Goal: Task Accomplishment & Management: Complete application form

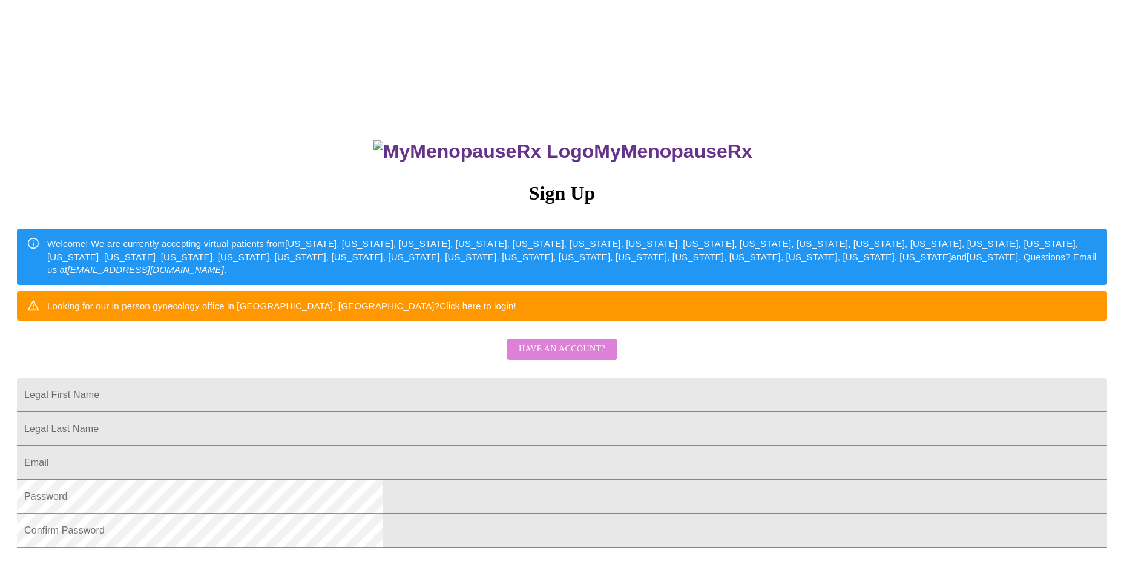
click at [575, 360] on button "Have an account?" at bounding box center [562, 349] width 111 height 21
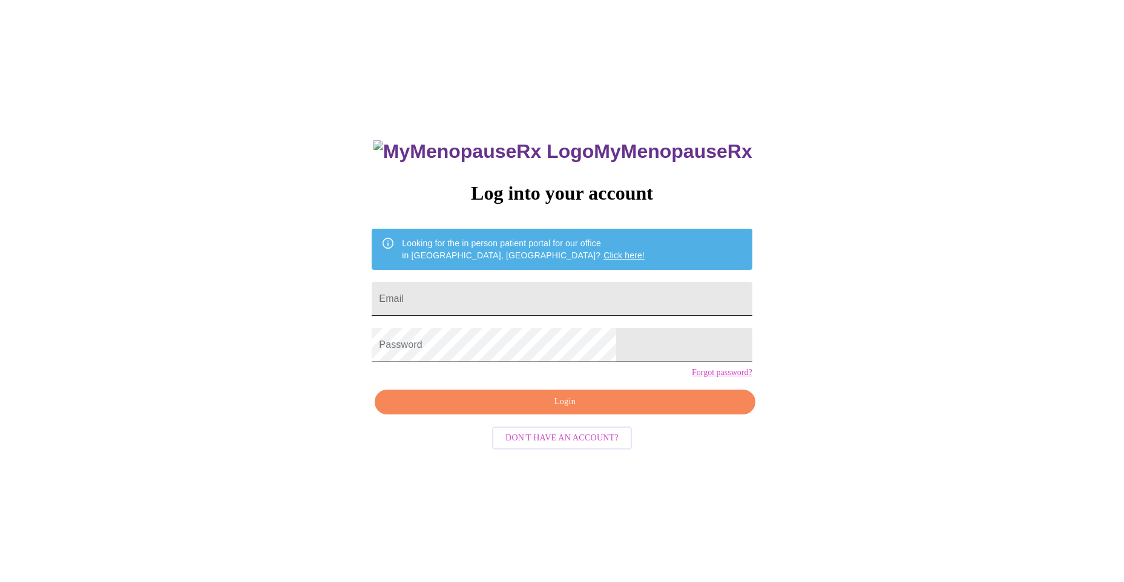
click at [521, 283] on input "Email" at bounding box center [562, 299] width 380 height 34
type input "[EMAIL_ADDRESS][DOMAIN_NAME]"
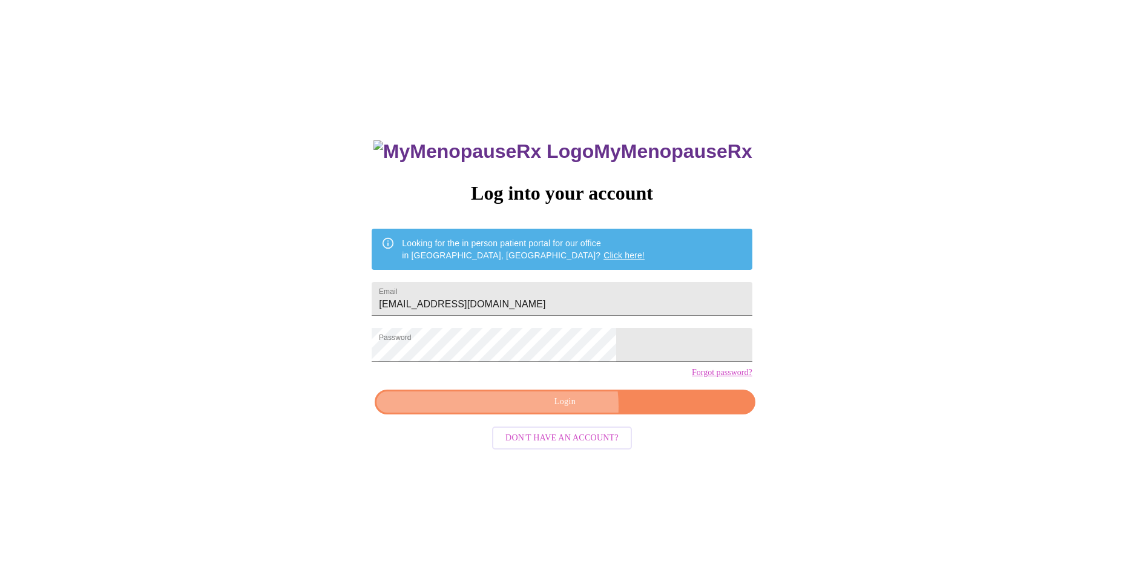
click at [557, 410] on span "Login" at bounding box center [565, 402] width 352 height 15
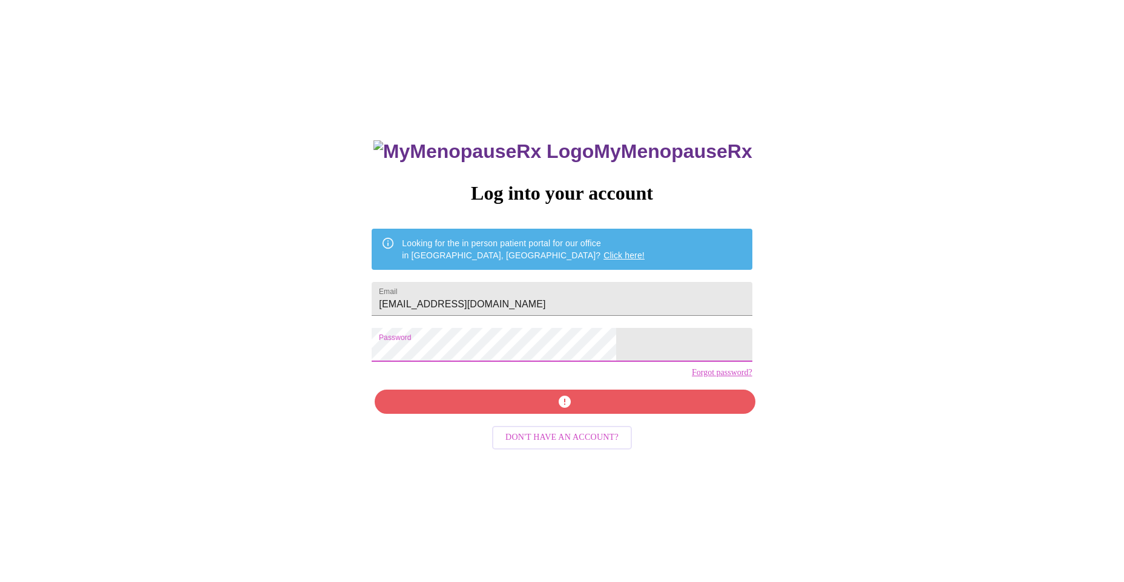
click at [375, 339] on div "MyMenopauseRx Log into your account Looking for the in person patient portal fo…" at bounding box center [562, 354] width 1114 height 698
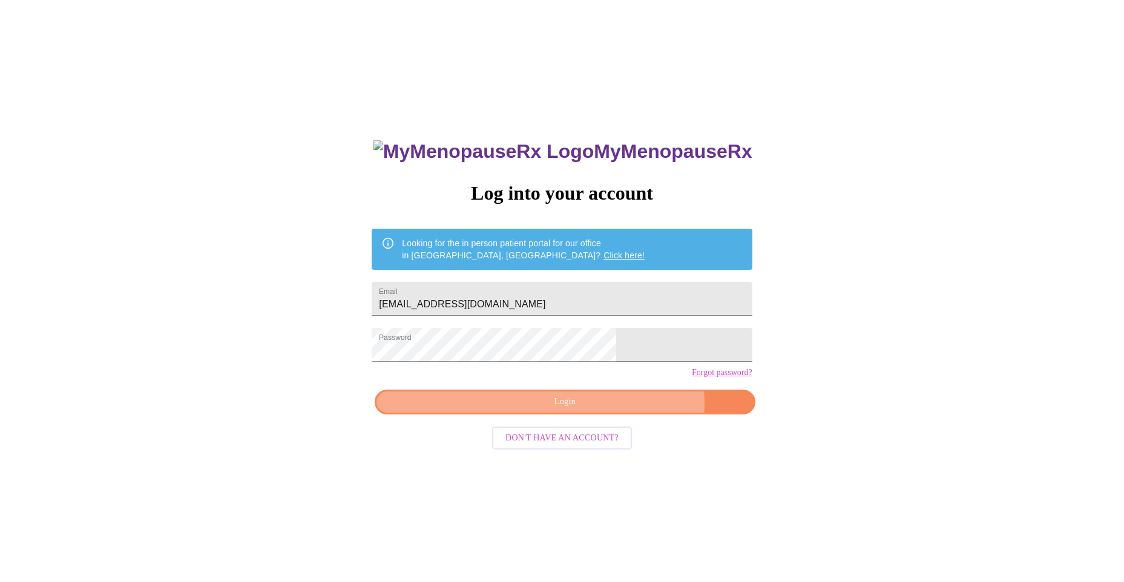
click at [608, 410] on span "Login" at bounding box center [565, 402] width 352 height 15
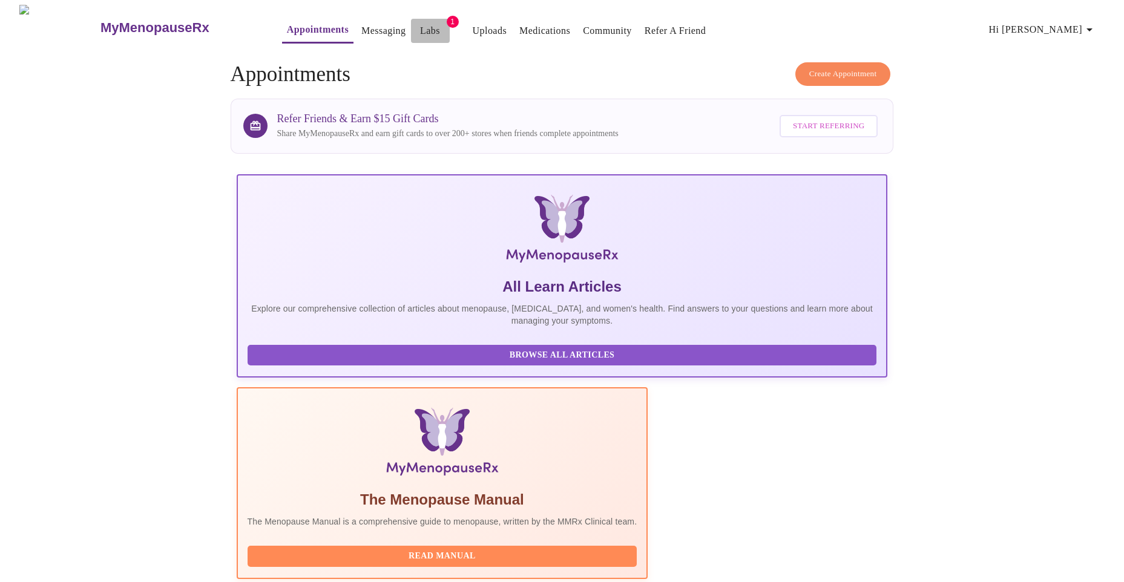
click at [416, 27] on span "Labs" at bounding box center [430, 30] width 29 height 17
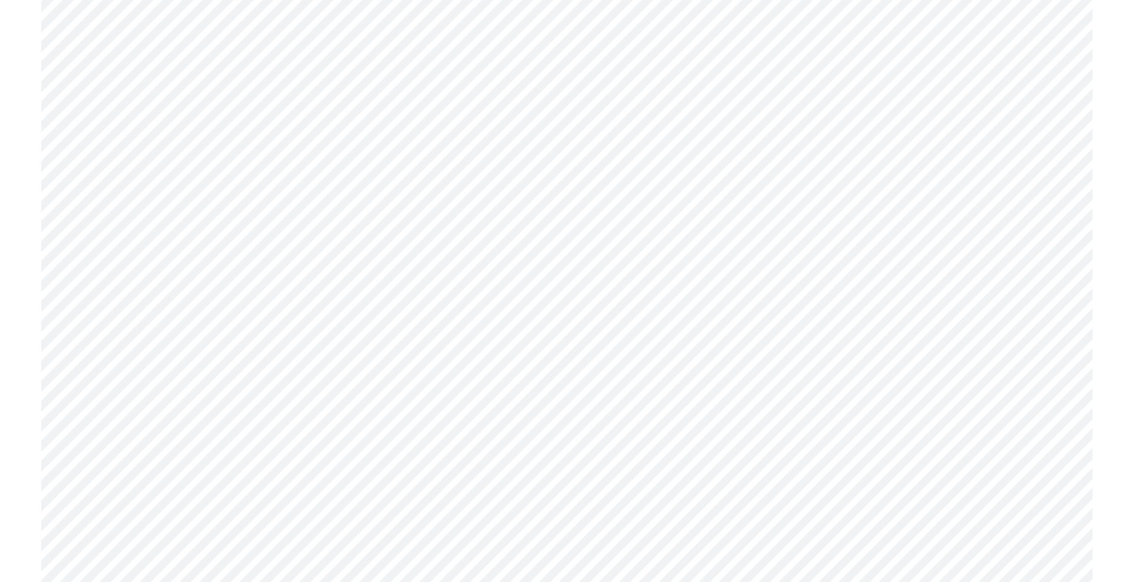
scroll to position [1271, 0]
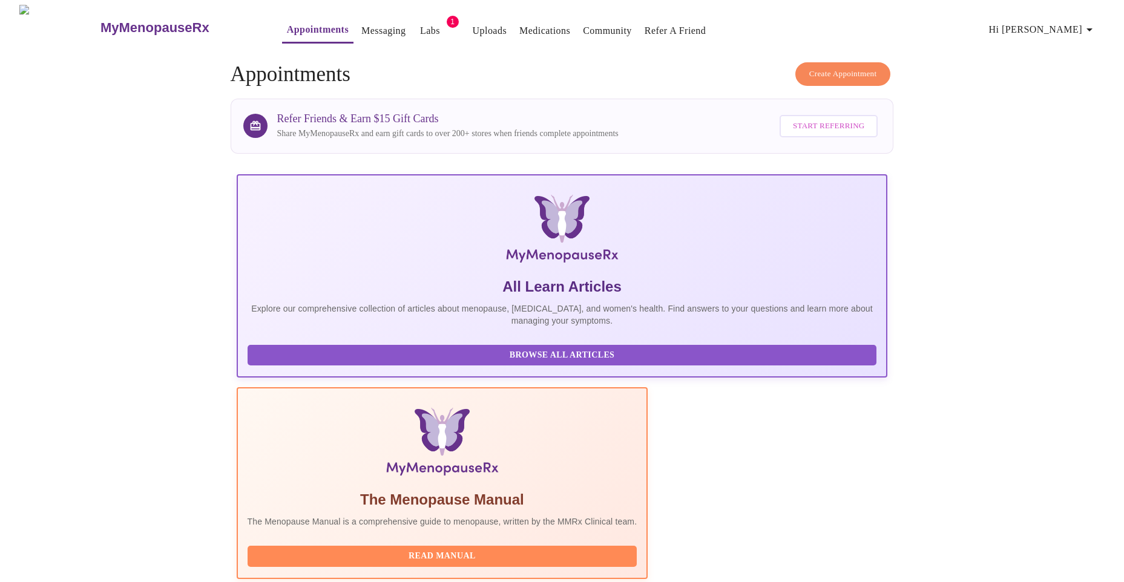
click at [447, 16] on span "1" at bounding box center [453, 22] width 12 height 12
click at [420, 27] on link "Labs" at bounding box center [430, 30] width 20 height 17
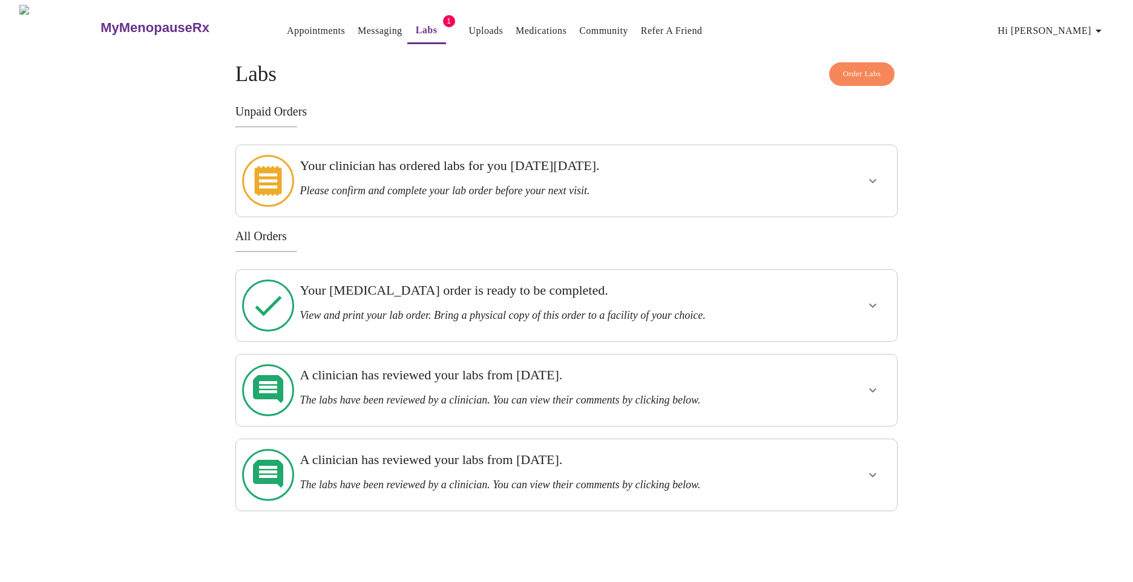
click at [864, 170] on button "show more" at bounding box center [872, 180] width 29 height 29
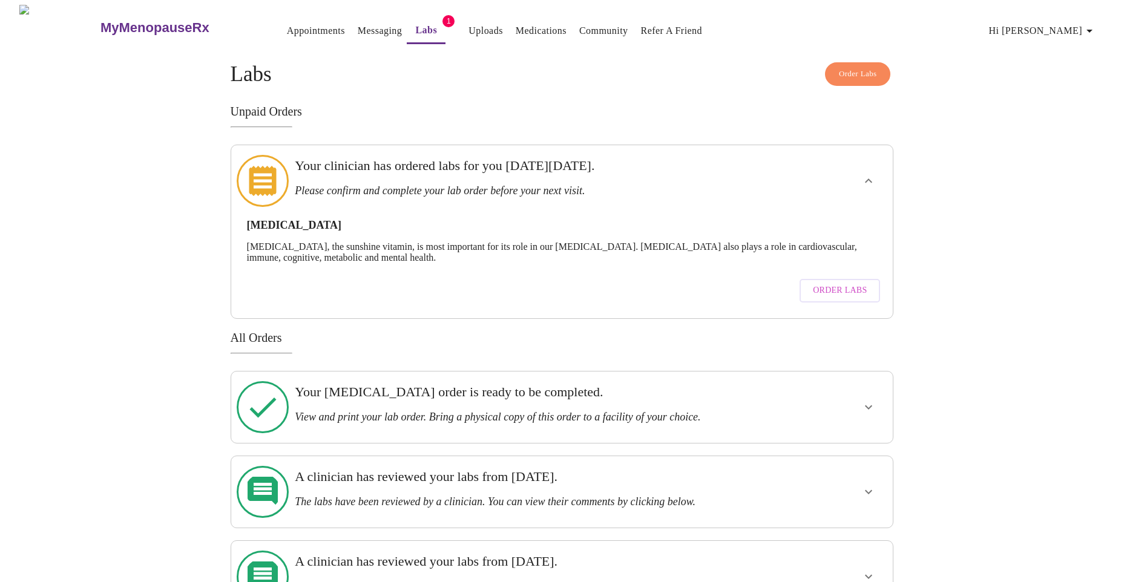
scroll to position [5, 0]
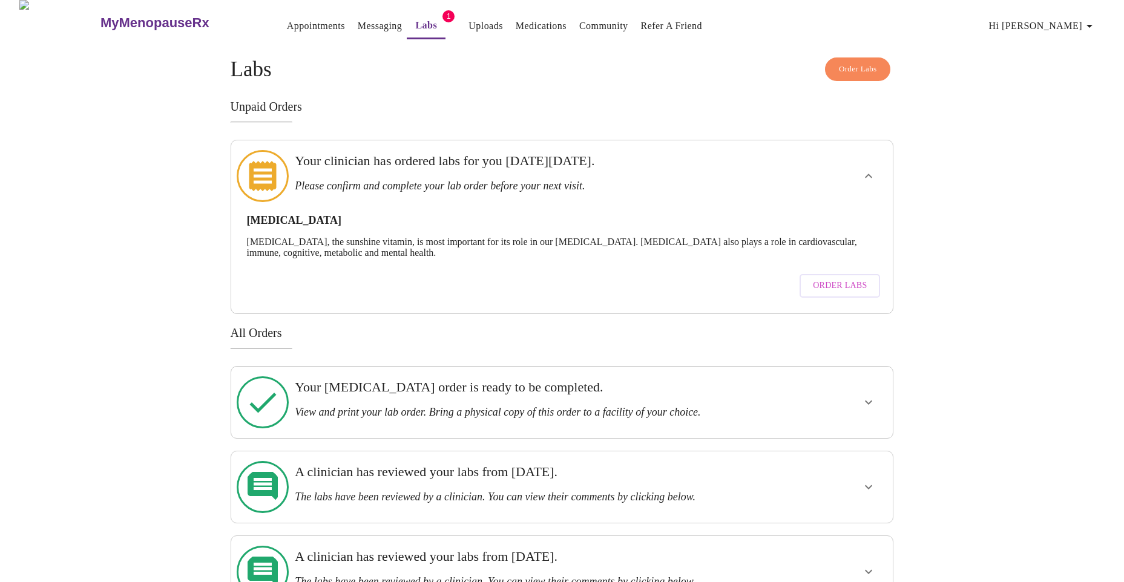
click at [838, 278] on span "Order Labs" at bounding box center [840, 285] width 54 height 15
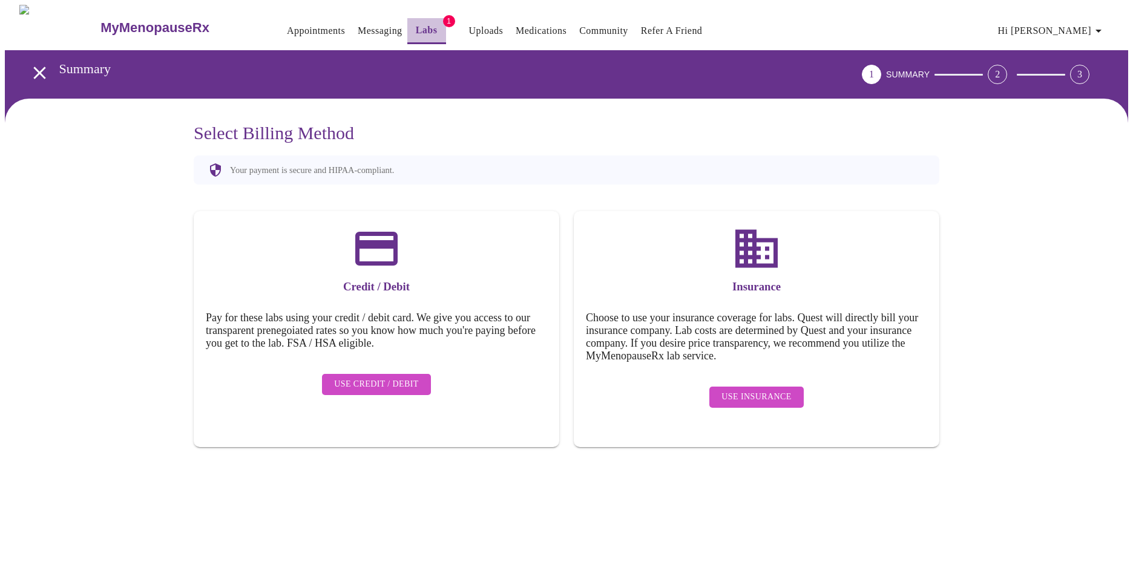
click at [416, 22] on link "Labs" at bounding box center [427, 30] width 22 height 17
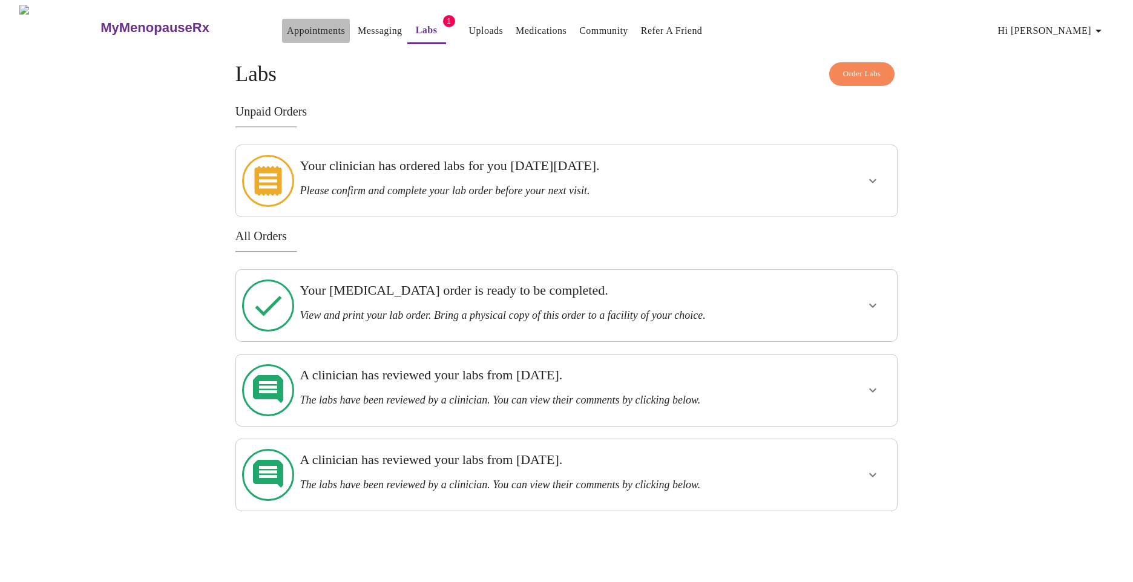
click at [291, 25] on link "Appointments" at bounding box center [316, 30] width 58 height 17
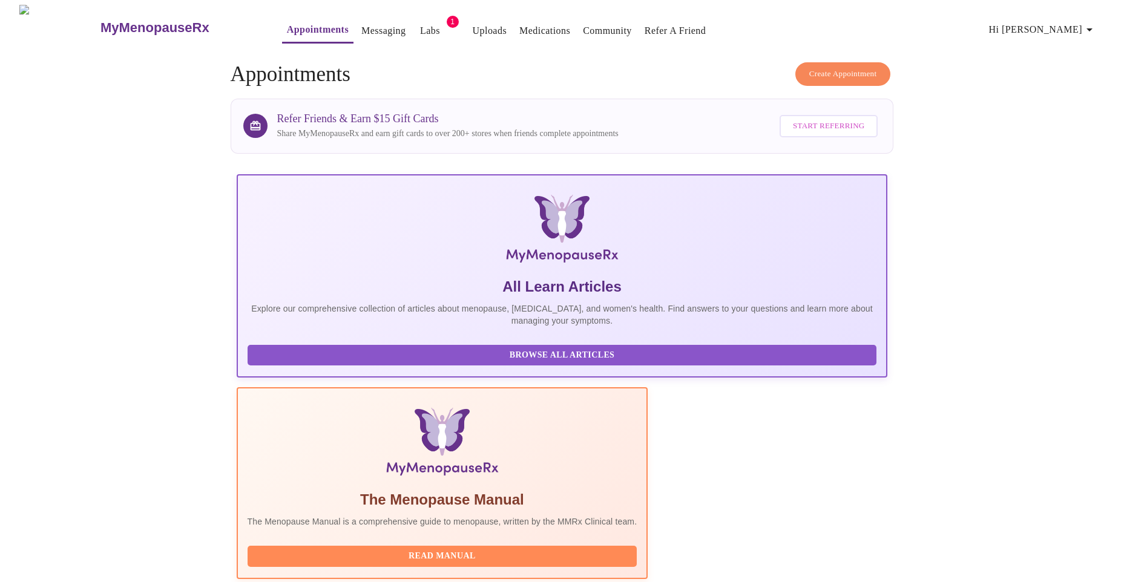
scroll to position [182, 0]
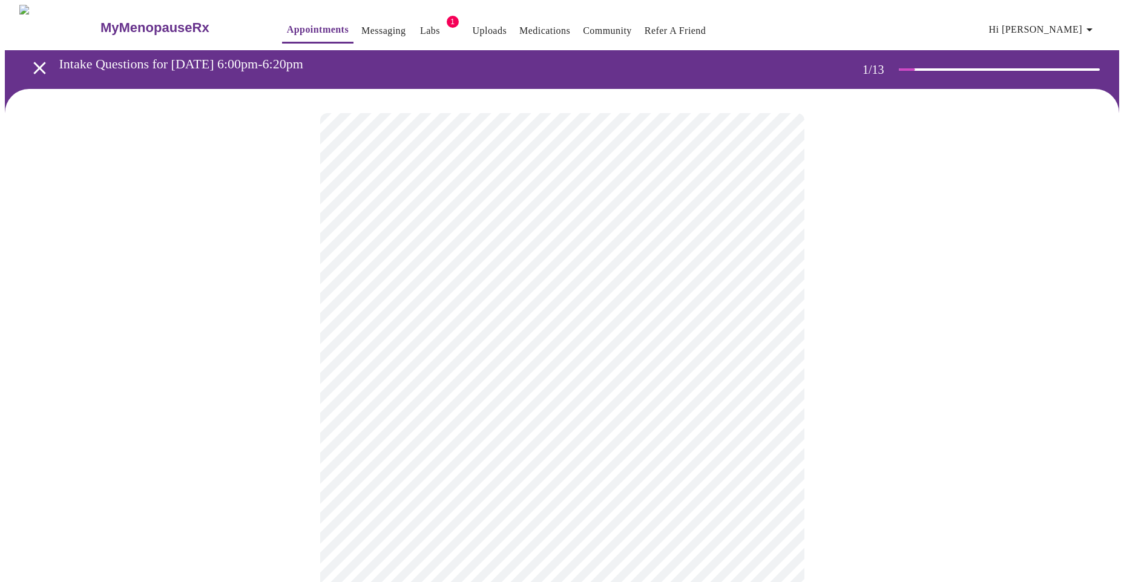
click at [455, 259] on body "MyMenopauseRx Appointments Messaging Labs 1 Uploads Medications Community Refer…" at bounding box center [562, 558] width 1114 height 1106
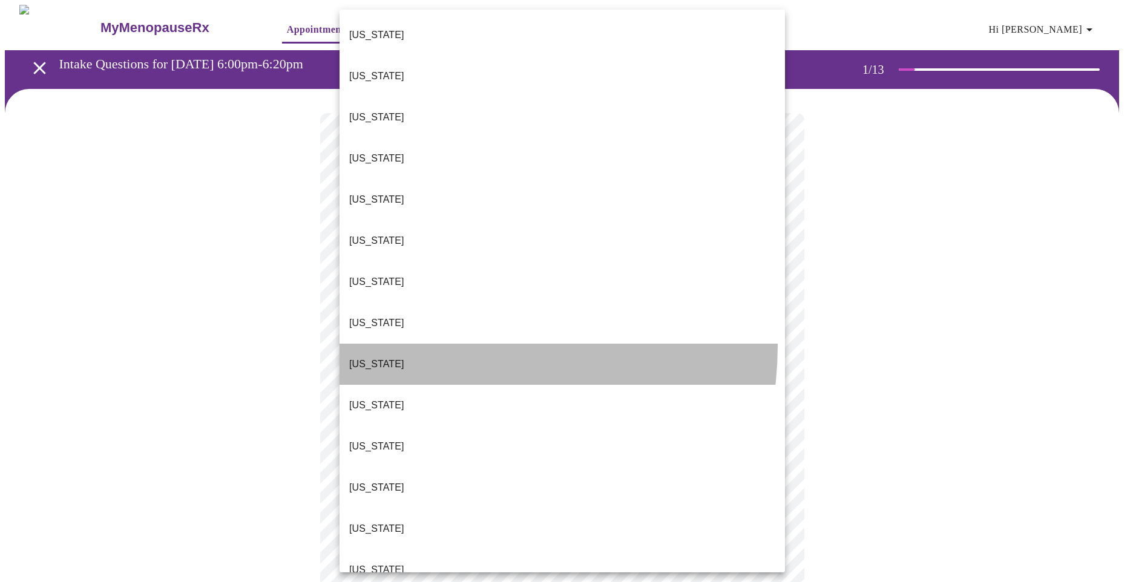
click at [432, 344] on li "[US_STATE]" at bounding box center [562, 364] width 445 height 41
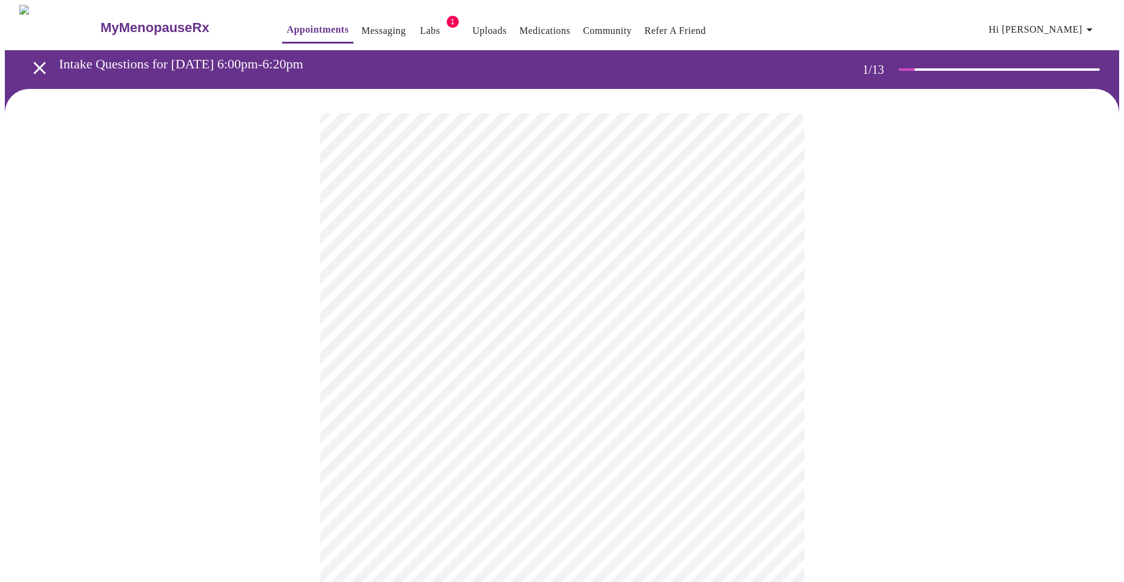
click at [435, 355] on body "MyMenopauseRx Appointments Messaging Labs 1 Uploads Medications Community Refer…" at bounding box center [562, 554] width 1114 height 1099
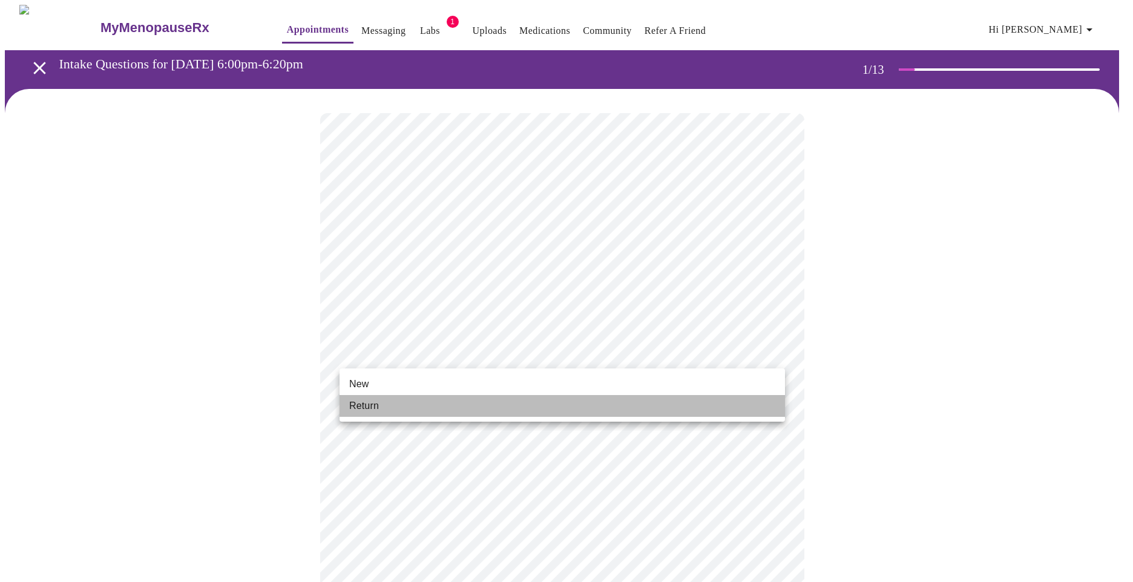
click at [402, 412] on li "Return" at bounding box center [562, 406] width 445 height 22
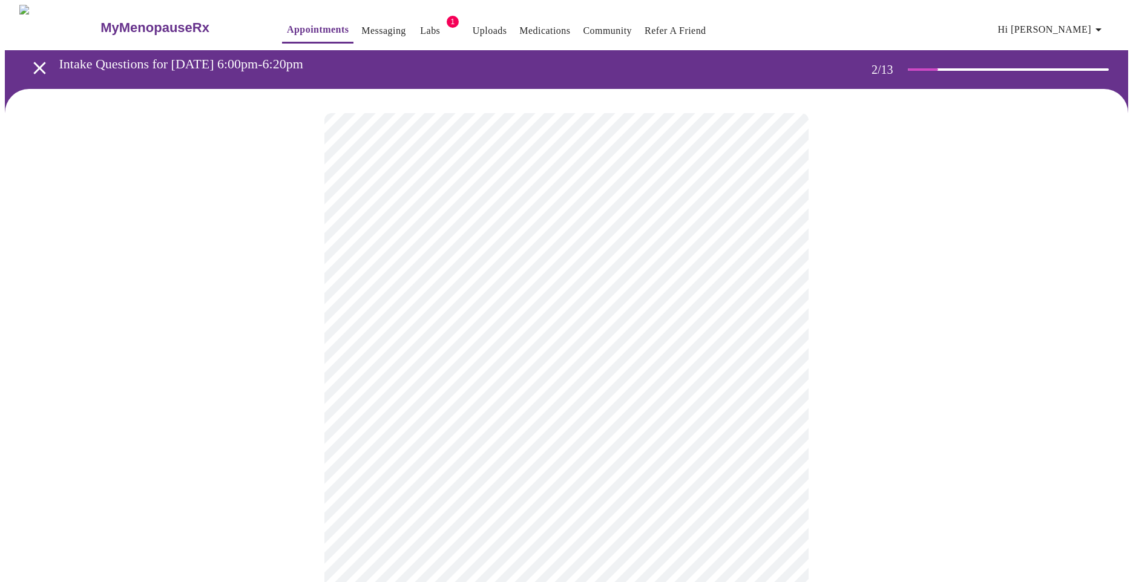
click at [465, 248] on body "MyMenopauseRx Appointments Messaging Labs 1 Uploads Medications Community Refer…" at bounding box center [566, 369] width 1123 height 728
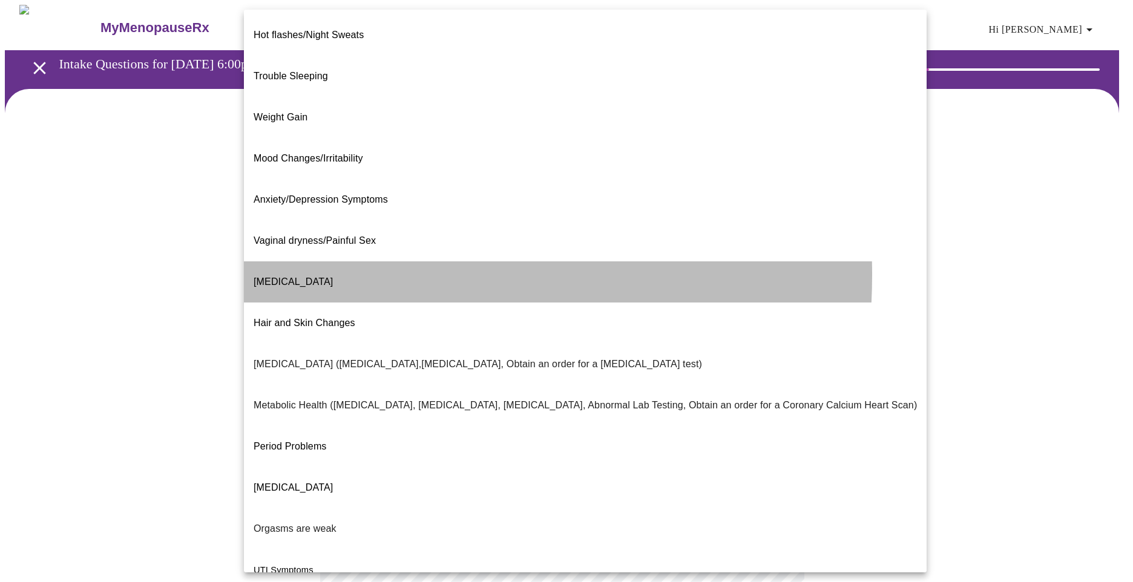
click at [330, 261] on li "[MEDICAL_DATA]" at bounding box center [585, 281] width 683 height 41
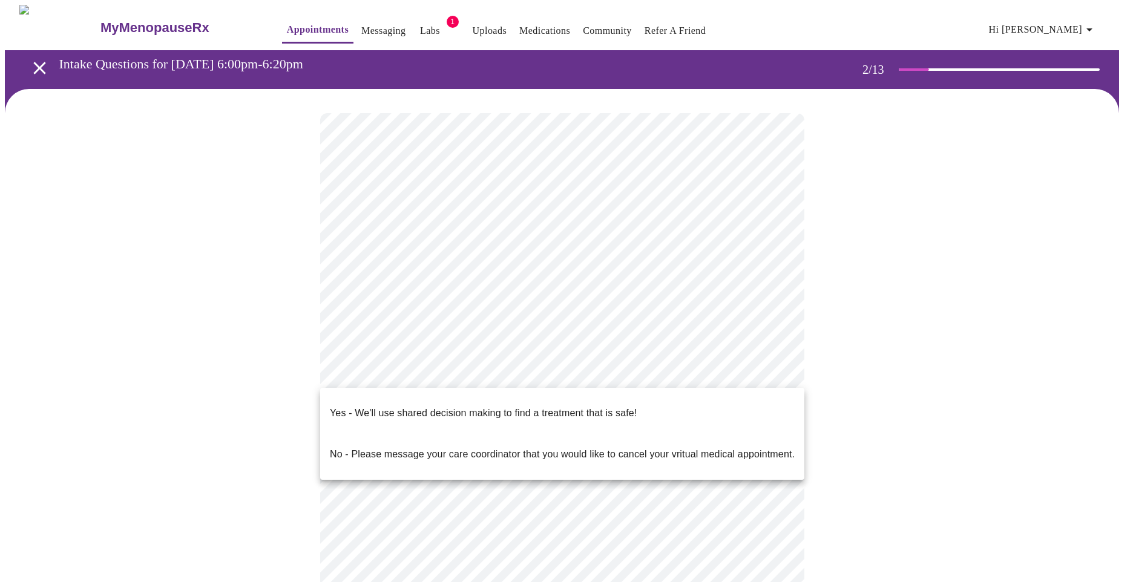
click at [465, 372] on body "MyMenopauseRx Appointments Messaging Labs 1 Uploads Medications Community Refer…" at bounding box center [566, 365] width 1123 height 720
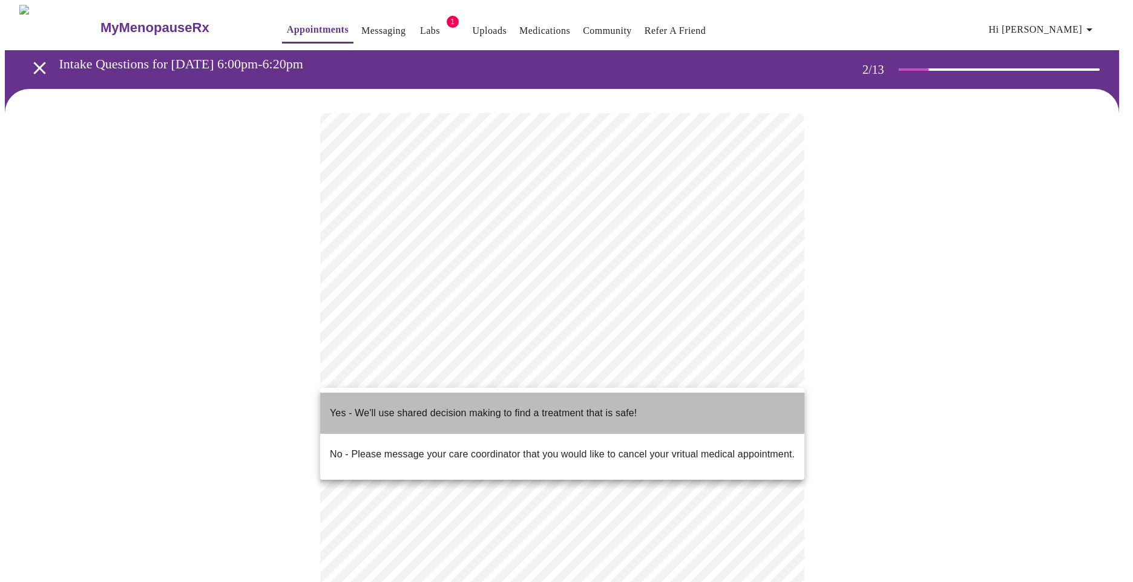
click at [445, 406] on p "Yes - We'll use shared decision making to find a treatment that is safe!" at bounding box center [483, 413] width 307 height 15
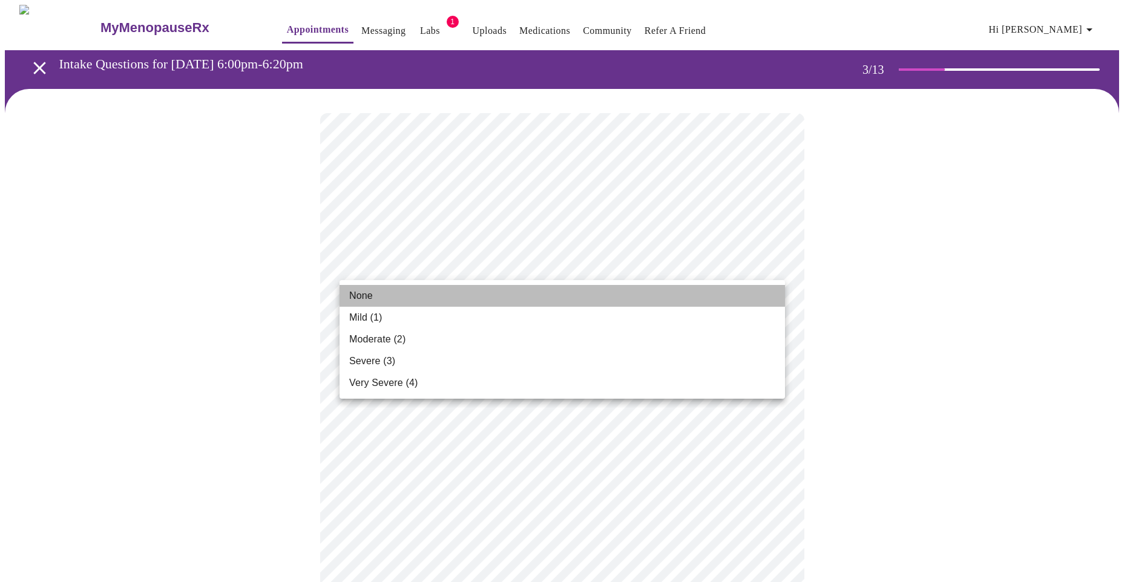
click at [399, 297] on li "None" at bounding box center [562, 296] width 445 height 22
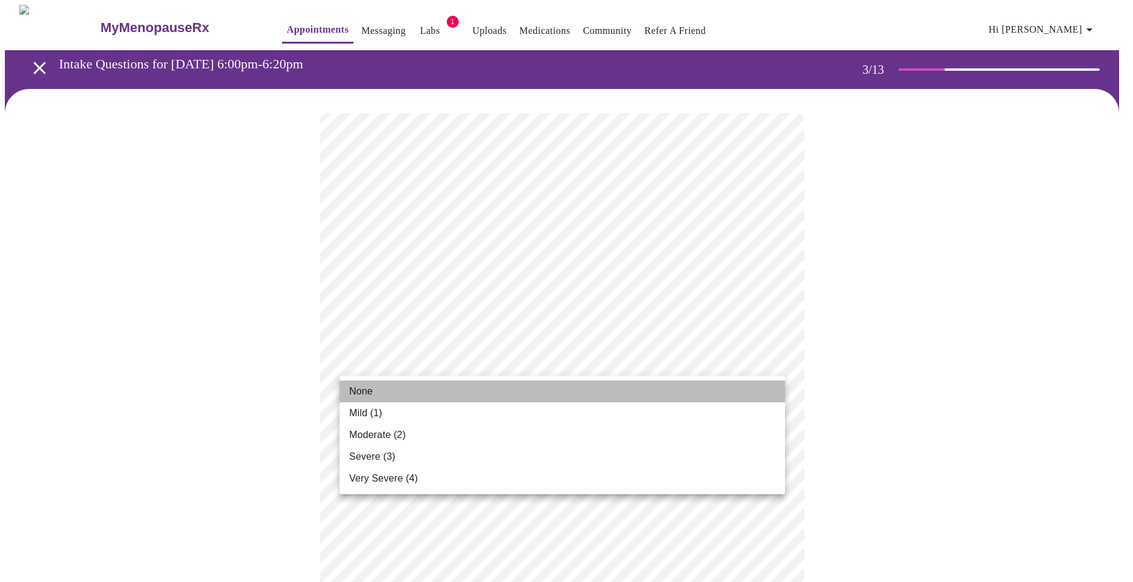
click at [386, 395] on li "None" at bounding box center [562, 392] width 445 height 22
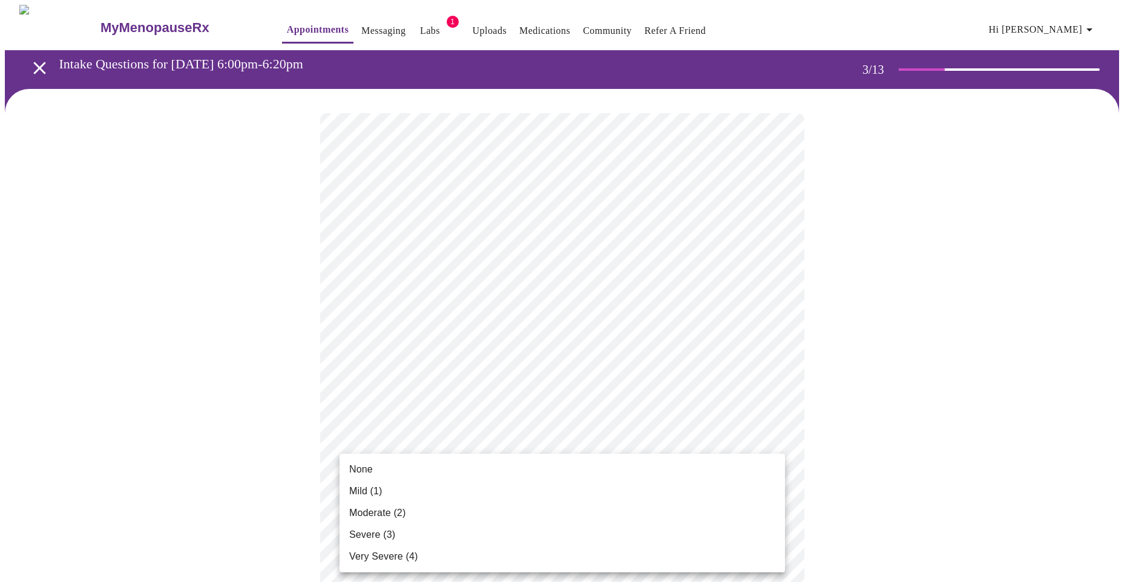
click at [377, 491] on span "Mild (1)" at bounding box center [365, 491] width 33 height 15
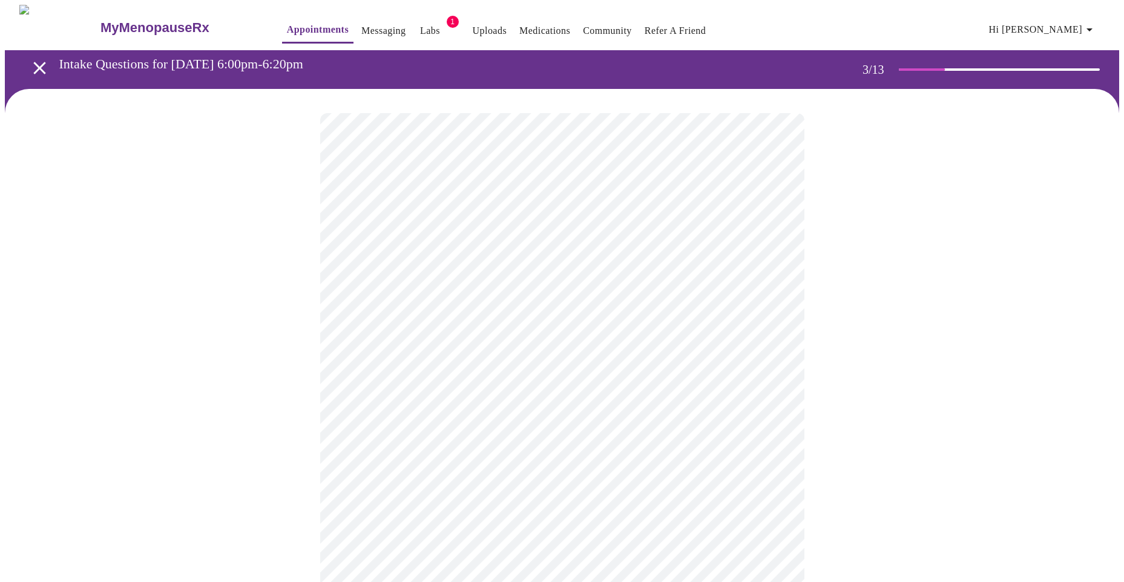
scroll to position [121, 0]
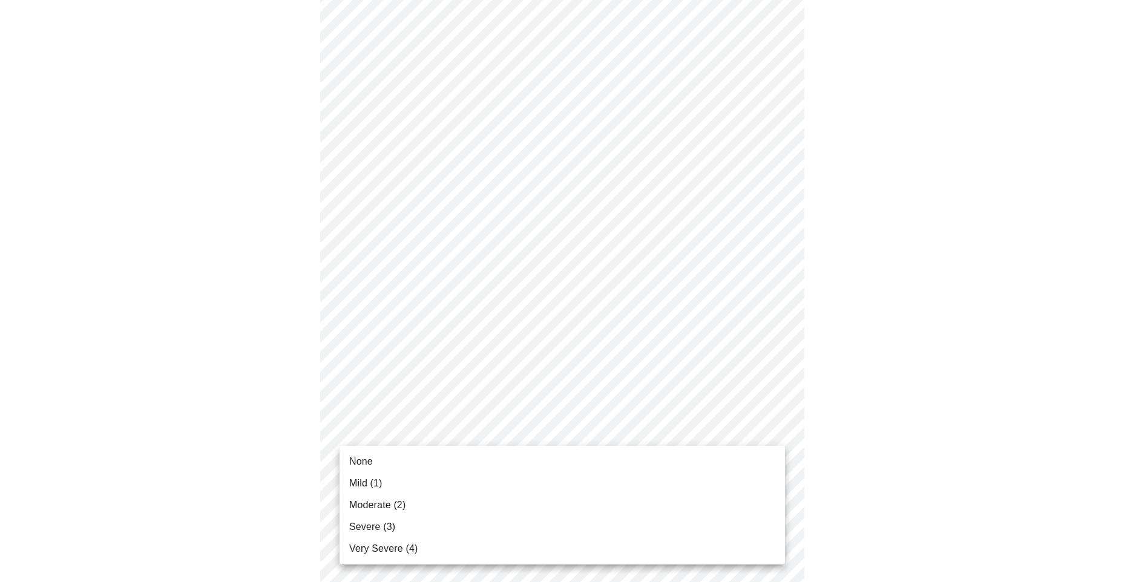
click at [378, 481] on span "Mild (1)" at bounding box center [365, 483] width 33 height 15
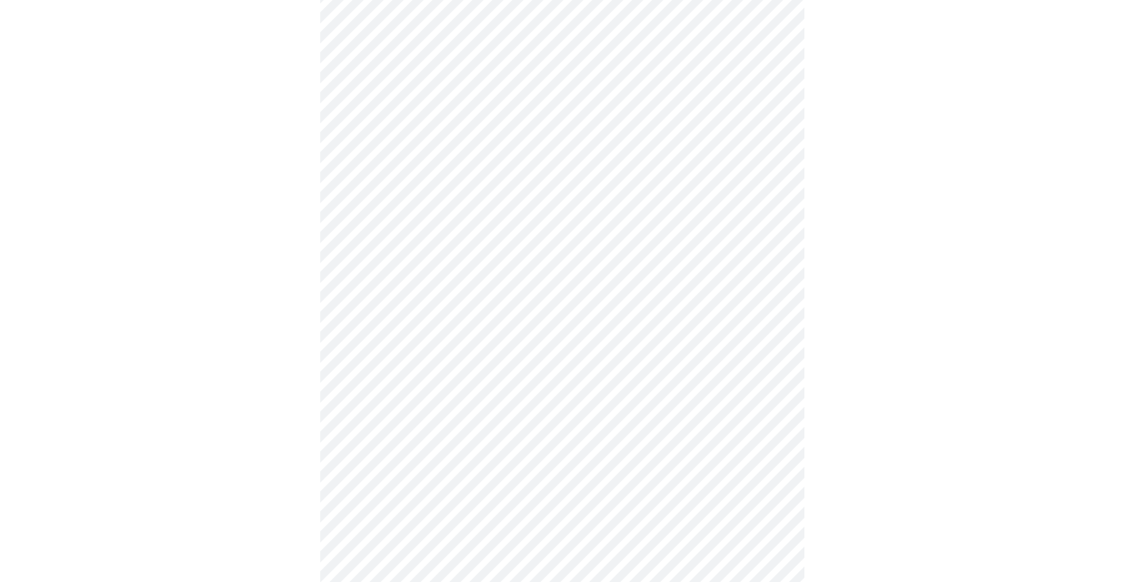
scroll to position [303, 0]
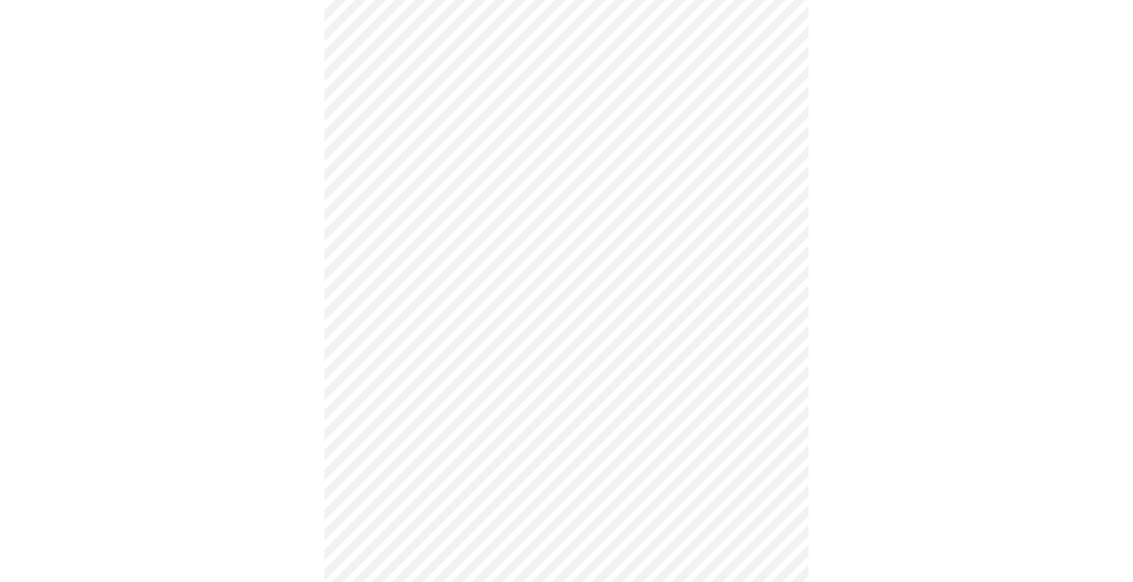
click at [447, 316] on body "MyMenopauseRx Appointments Messaging Labs 1 Uploads Medications Community Refer…" at bounding box center [566, 473] width 1123 height 1542
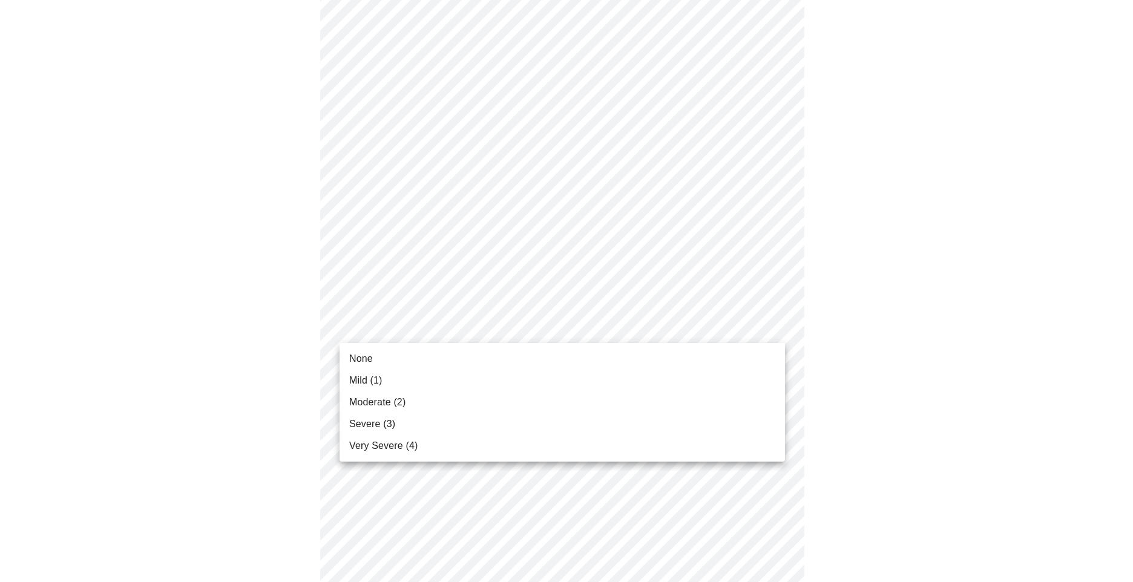
click at [412, 376] on li "Mild (1)" at bounding box center [562, 381] width 445 height 22
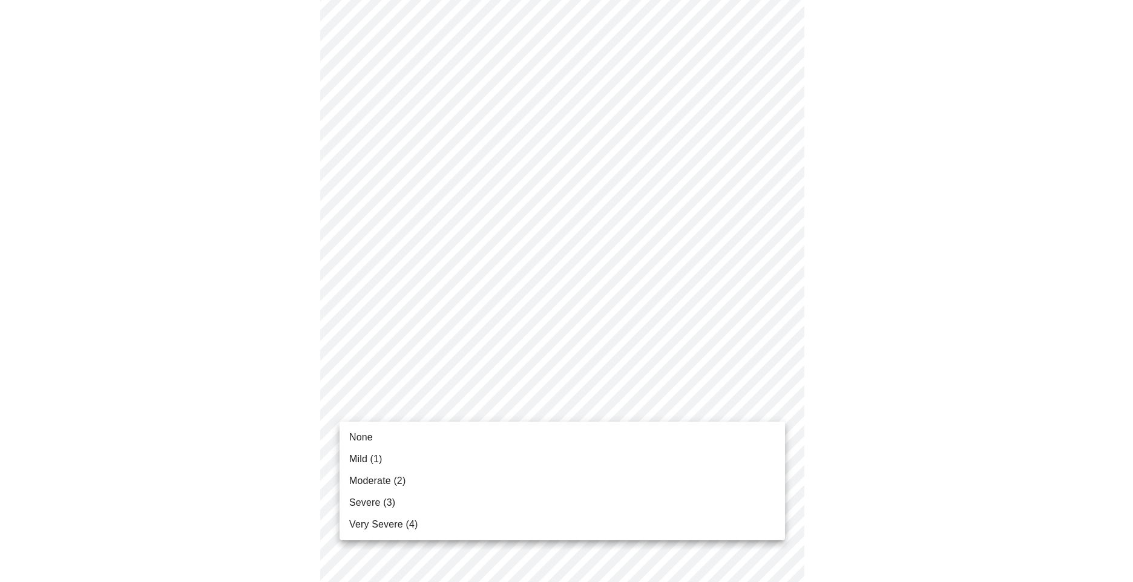
click at [418, 409] on body "MyMenopauseRx Appointments Messaging Labs 1 Uploads Medications Community Refer…" at bounding box center [566, 464] width 1123 height 1525
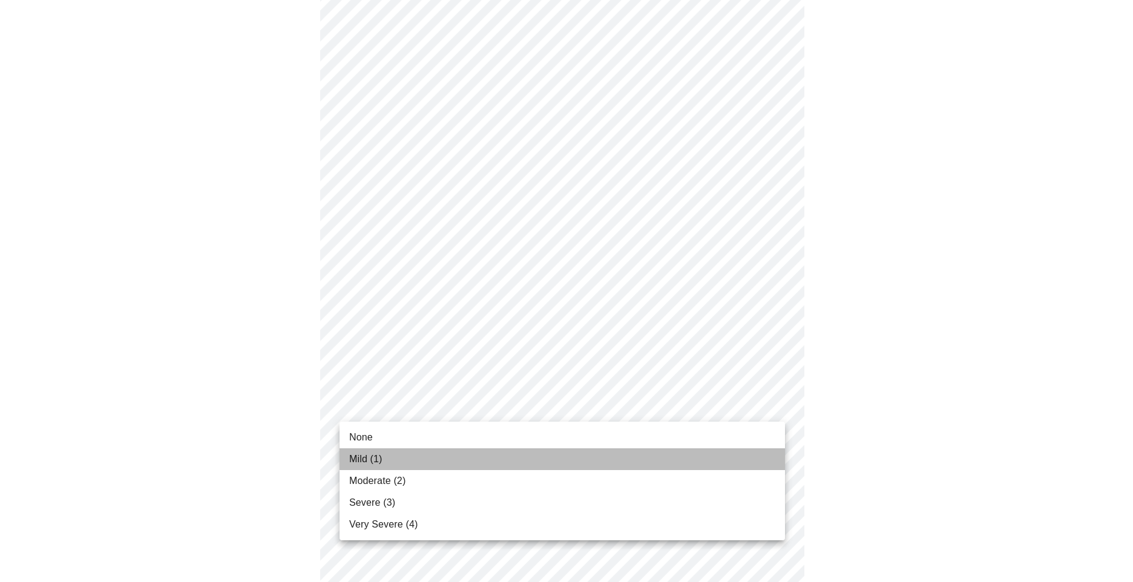
click at [381, 456] on li "Mild (1)" at bounding box center [562, 460] width 445 height 22
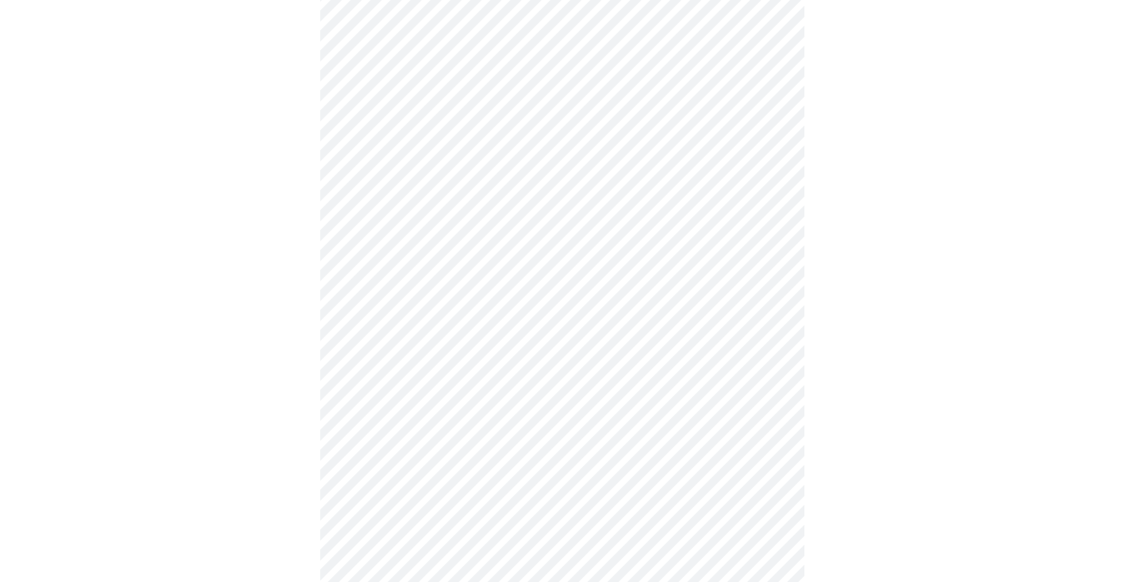
scroll to position [484, 0]
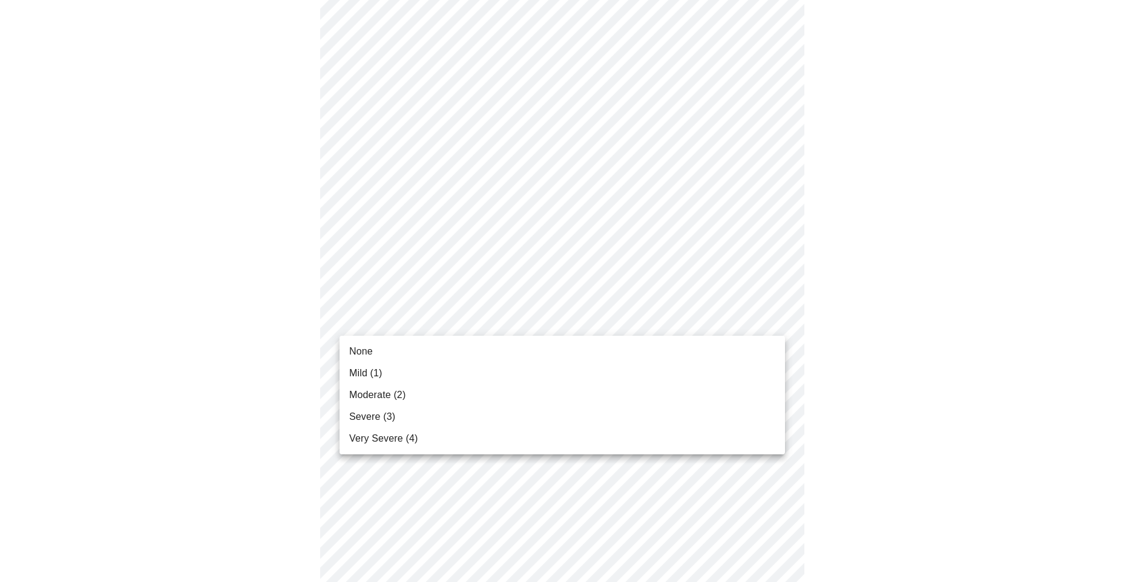
click at [436, 315] on body "MyMenopauseRx Appointments Messaging Labs 1 Uploads Medications Community Refer…" at bounding box center [566, 275] width 1123 height 1508
click at [384, 386] on li "Moderate (2)" at bounding box center [562, 395] width 445 height 22
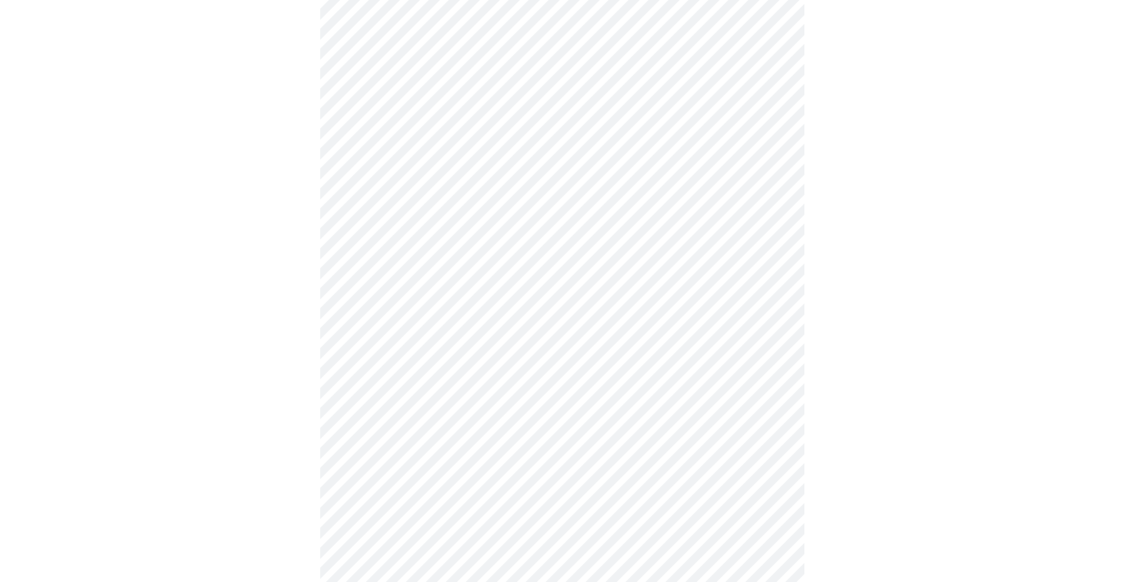
scroll to position [545, 0]
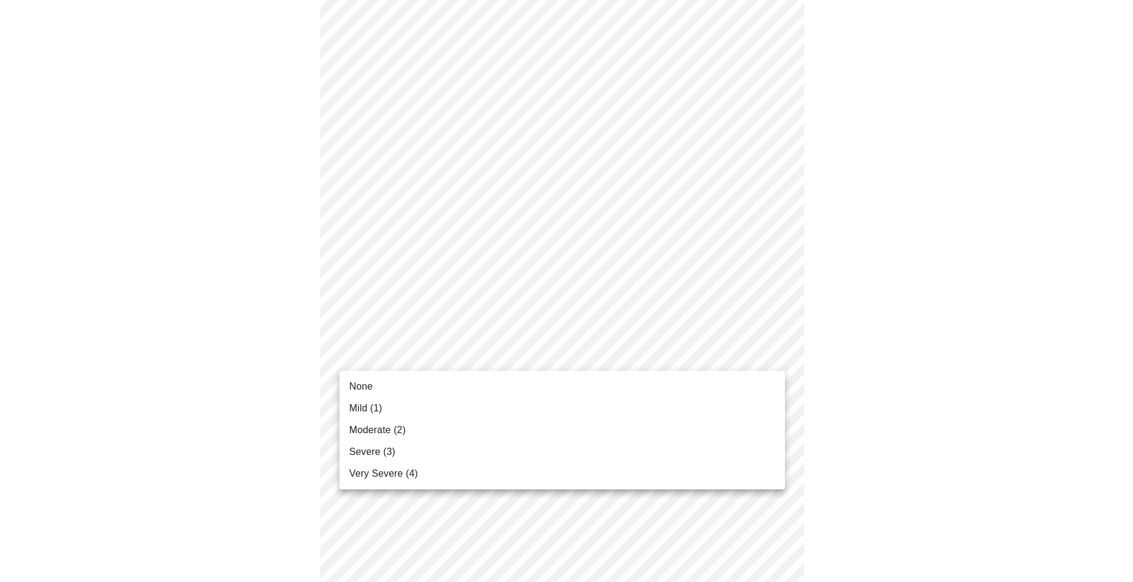
click at [393, 363] on body "MyMenopauseRx Appointments Messaging Labs 1 Uploads Medications Community Refer…" at bounding box center [566, 205] width 1123 height 1491
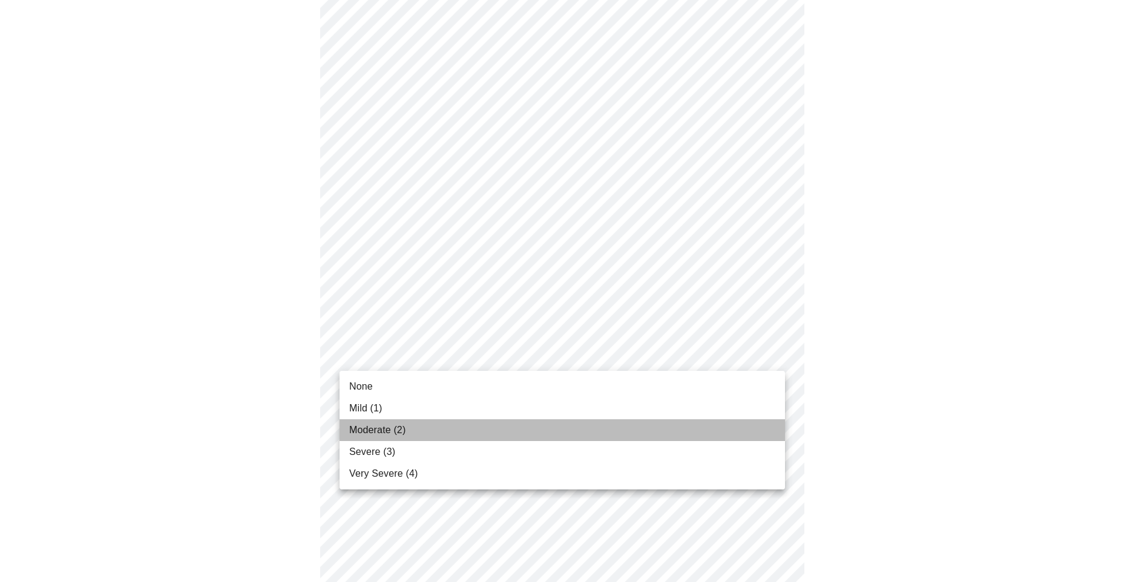
click at [387, 427] on span "Moderate (2)" at bounding box center [377, 430] width 56 height 15
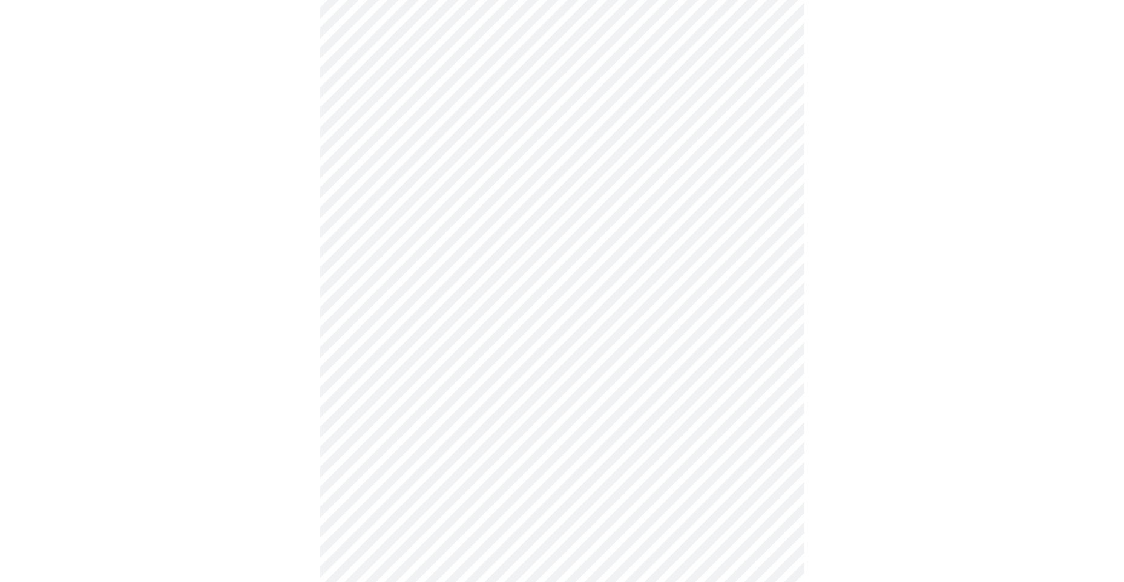
scroll to position [666, 0]
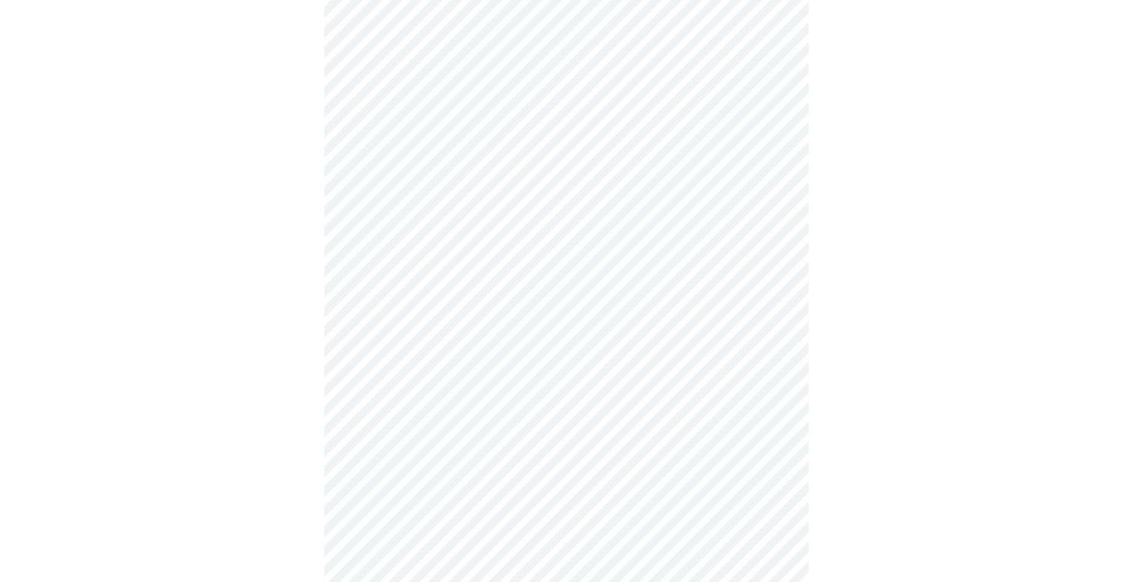
click at [401, 328] on body "MyMenopauseRx Appointments Messaging Labs 1 Uploads Medications Community Refer…" at bounding box center [566, 76] width 1123 height 1474
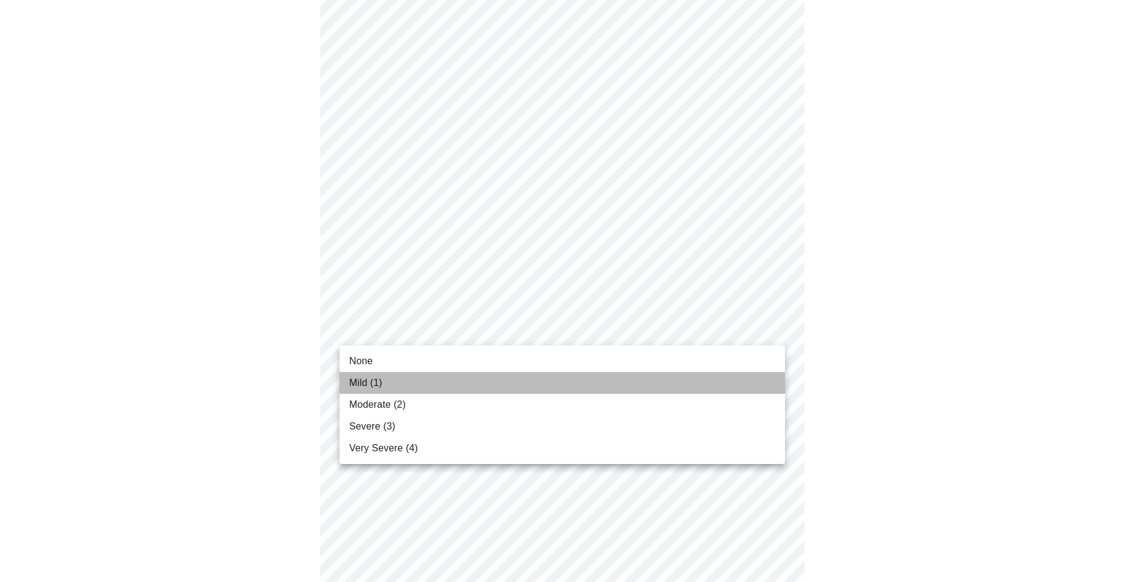
click at [392, 378] on li "Mild (1)" at bounding box center [562, 383] width 445 height 22
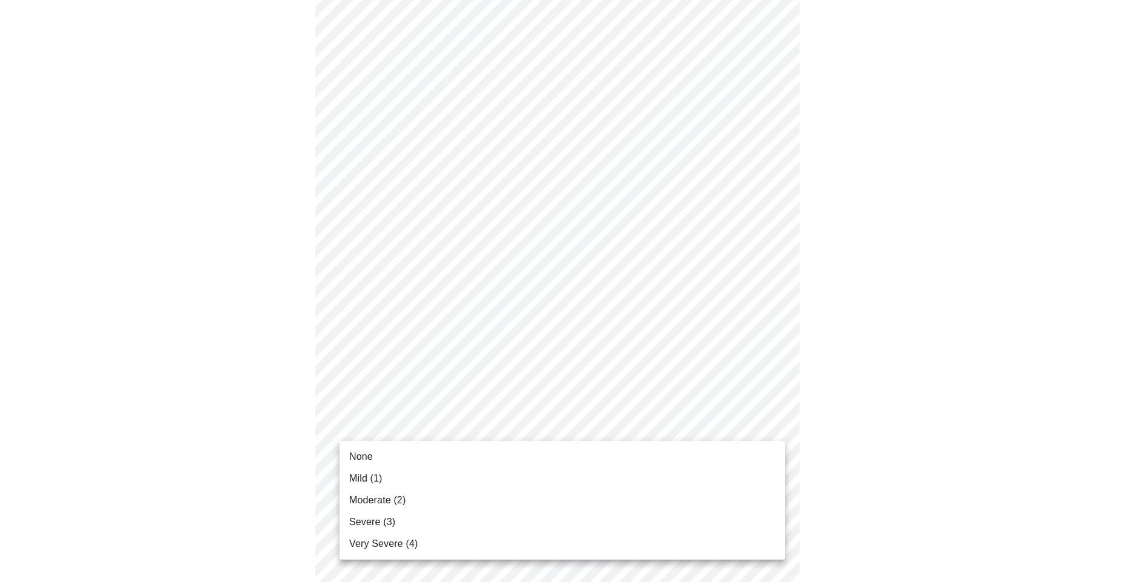
click at [403, 426] on body "MyMenopauseRx Appointments Messaging Labs 1 Uploads Medications Community Refer…" at bounding box center [562, 68] width 1114 height 1458
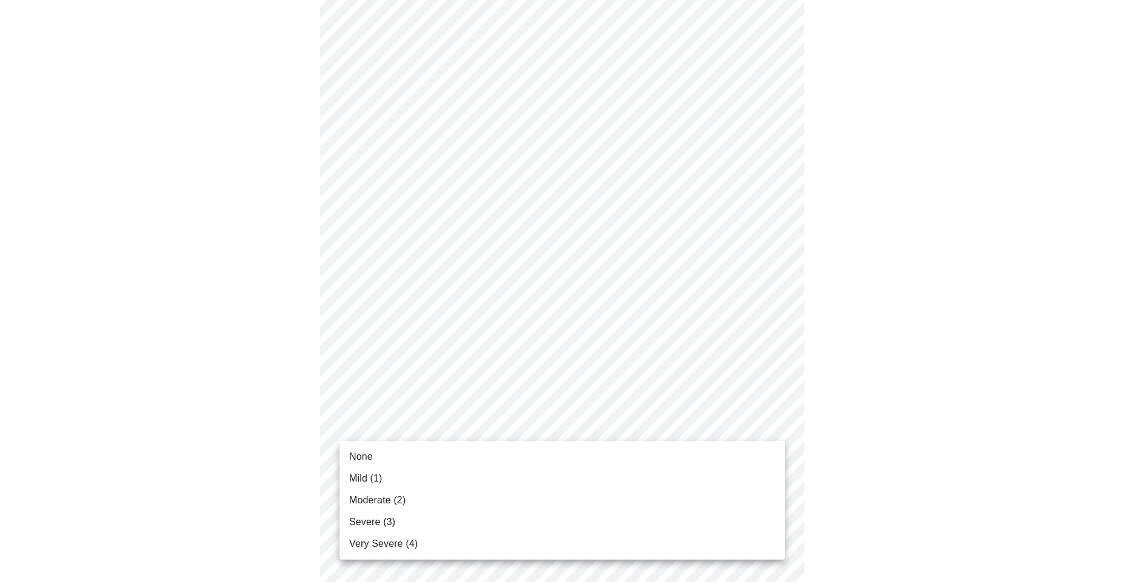
click at [384, 479] on li "Mild (1)" at bounding box center [562, 479] width 445 height 22
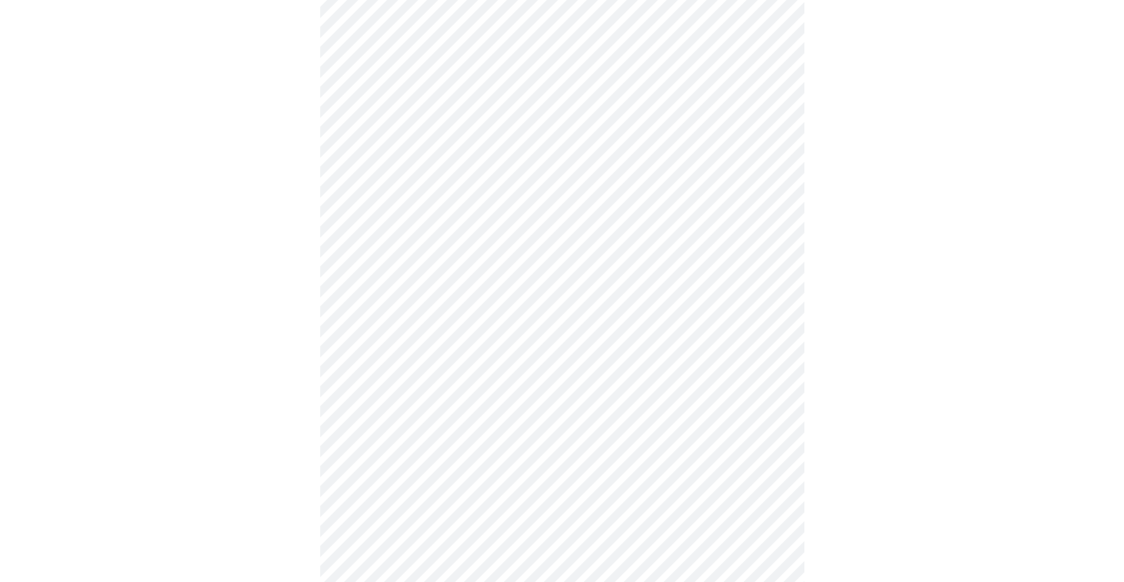
scroll to position [787, 0]
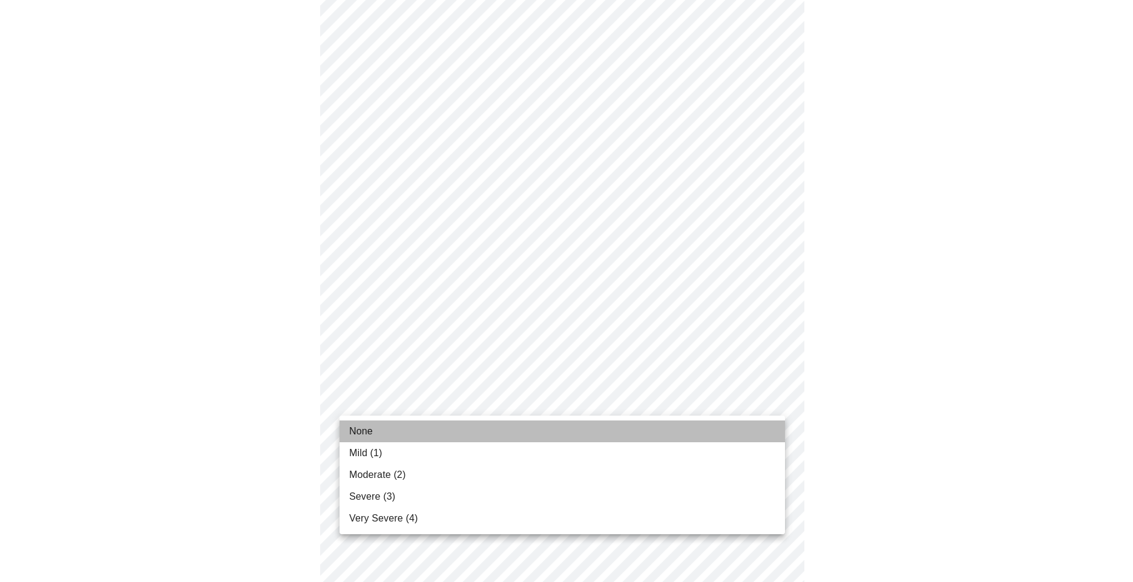
click at [403, 429] on li "None" at bounding box center [562, 432] width 445 height 22
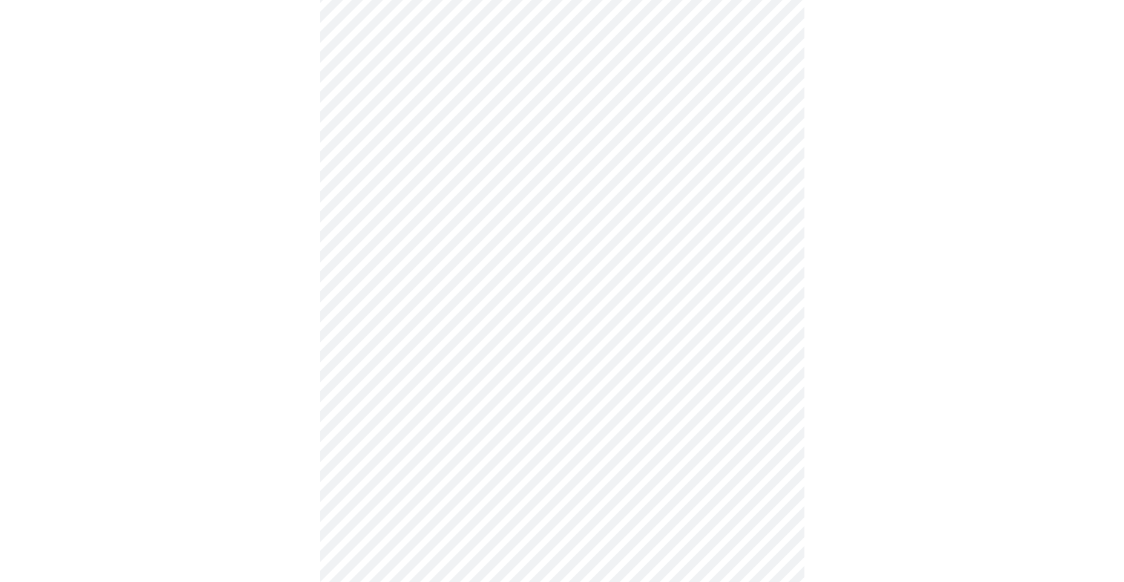
scroll to position [242, 0]
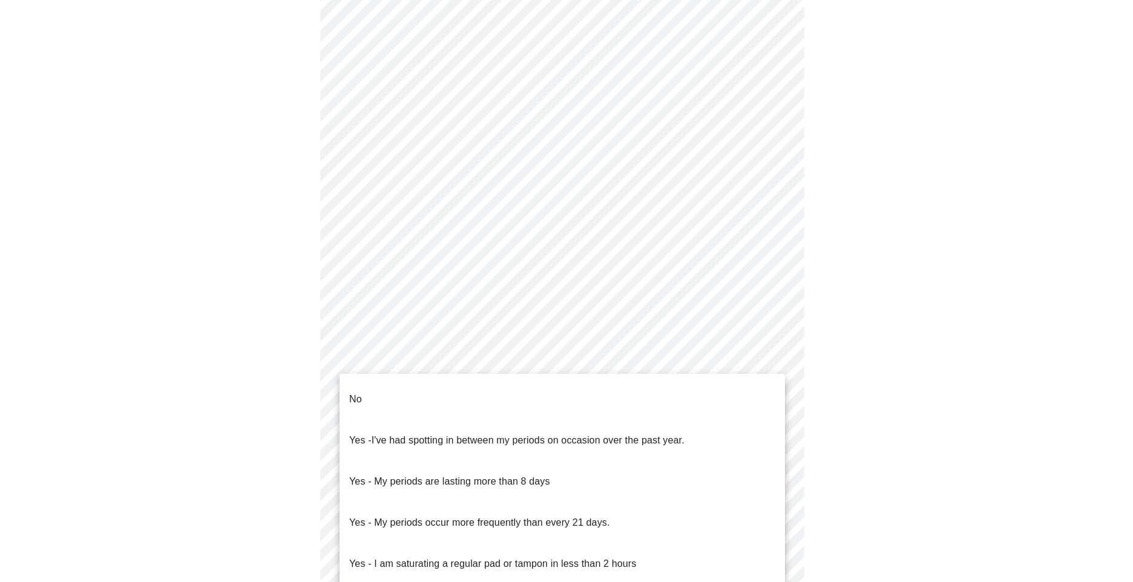
click at [414, 442] on body "MyMenopauseRx Appointments Messaging Labs 1 Uploads Medications Community Refer…" at bounding box center [566, 336] width 1123 height 1146
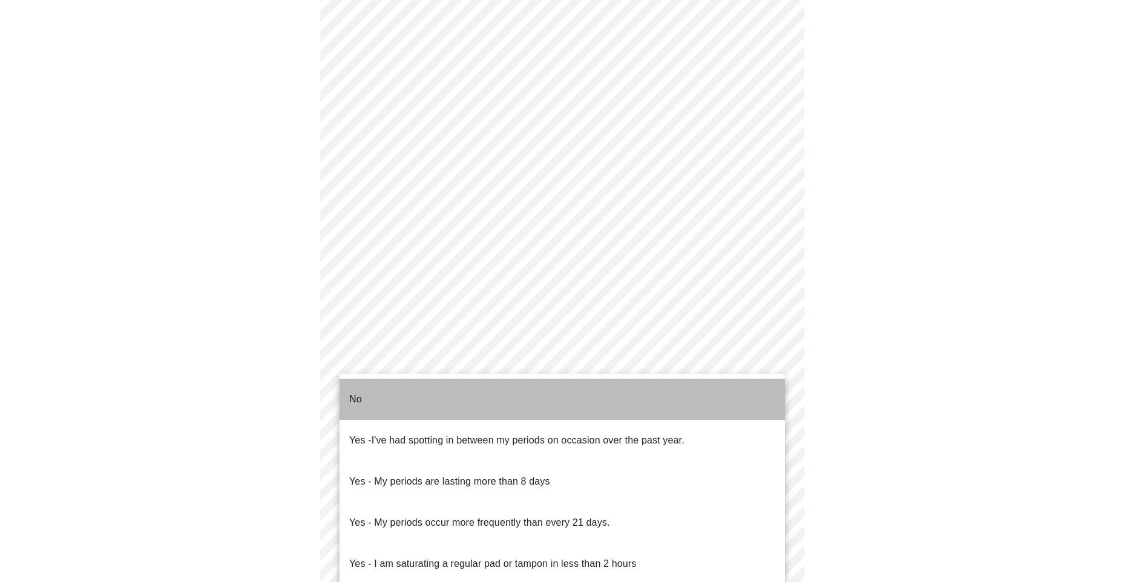
click at [406, 393] on li "No" at bounding box center [562, 399] width 445 height 41
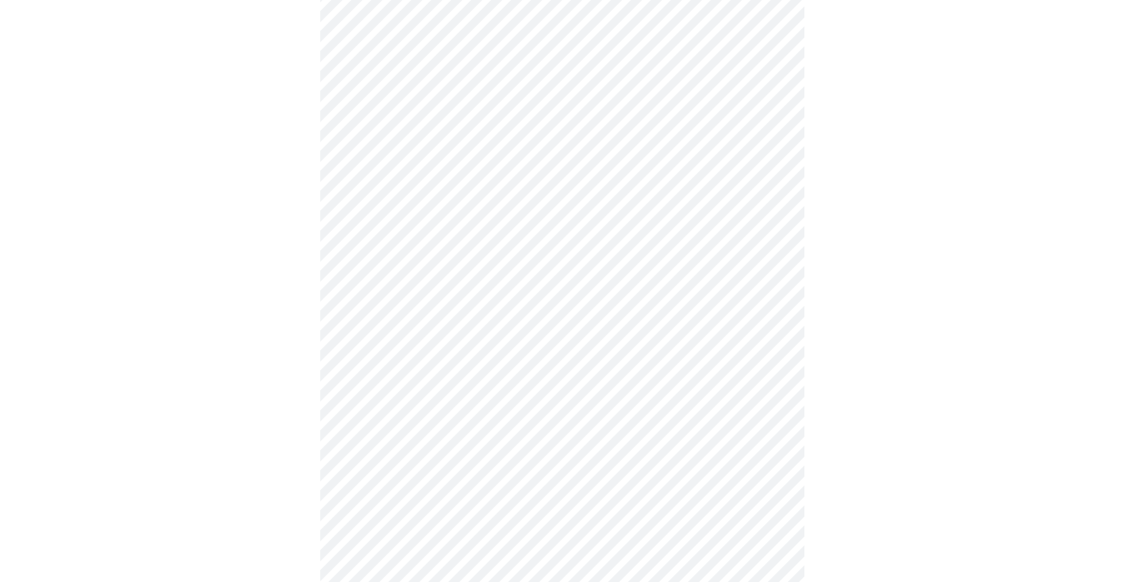
scroll to position [363, 0]
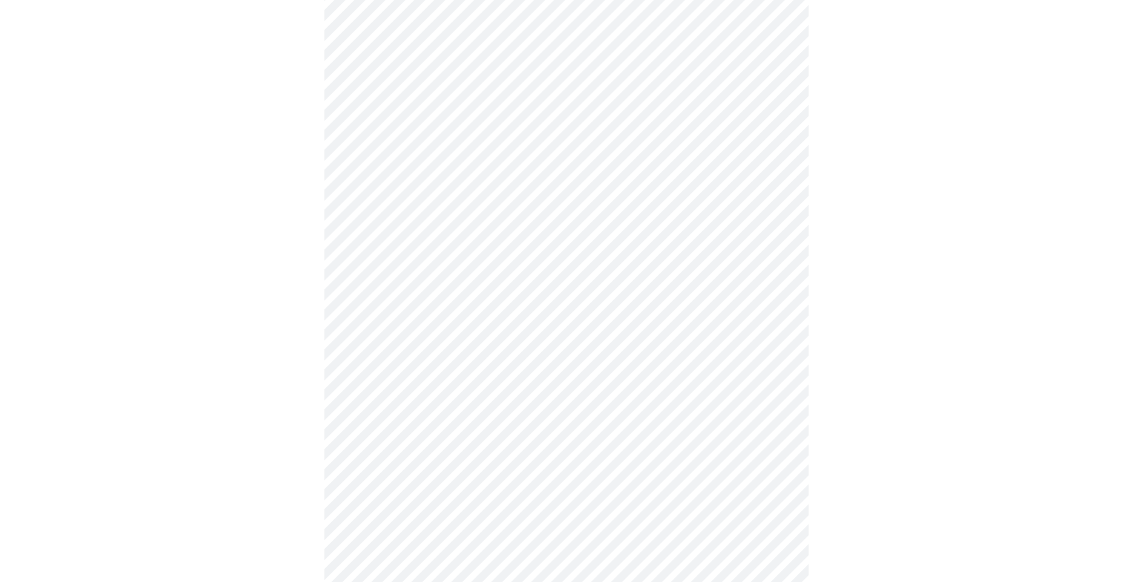
click at [427, 415] on body "MyMenopauseRx Appointments Messaging Labs 1 Uploads Medications Community Refer…" at bounding box center [566, 211] width 1123 height 1139
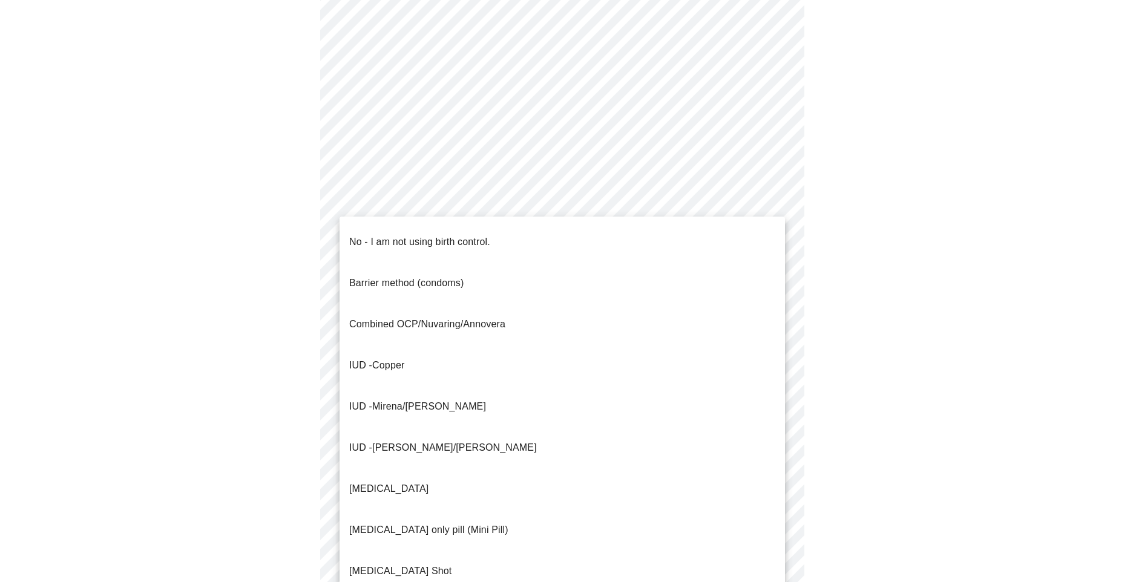
click at [430, 235] on p "No - I am not using birth control." at bounding box center [419, 242] width 141 height 15
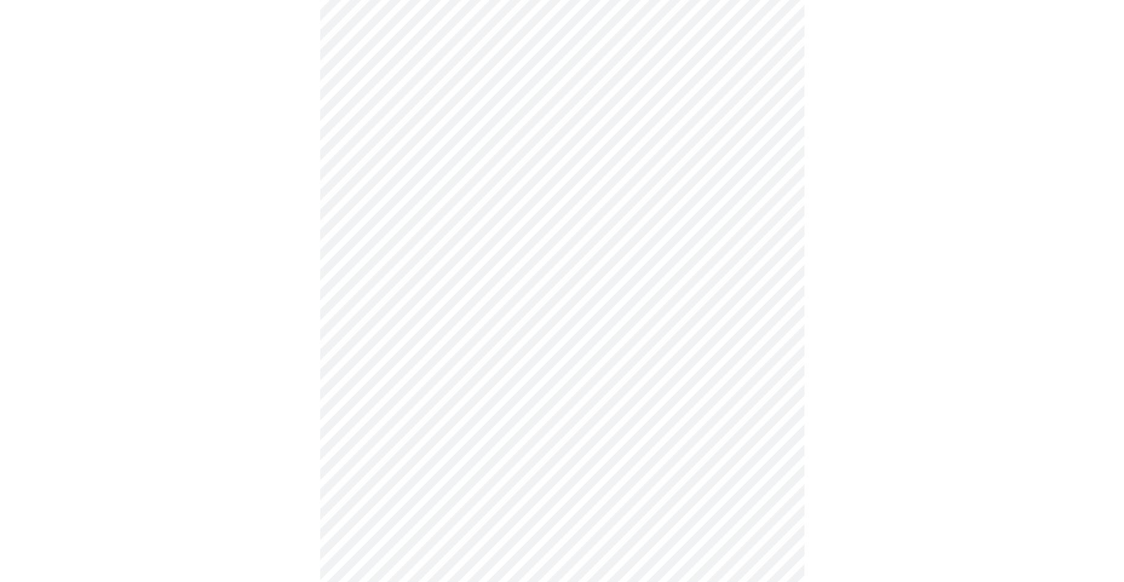
scroll to position [484, 0]
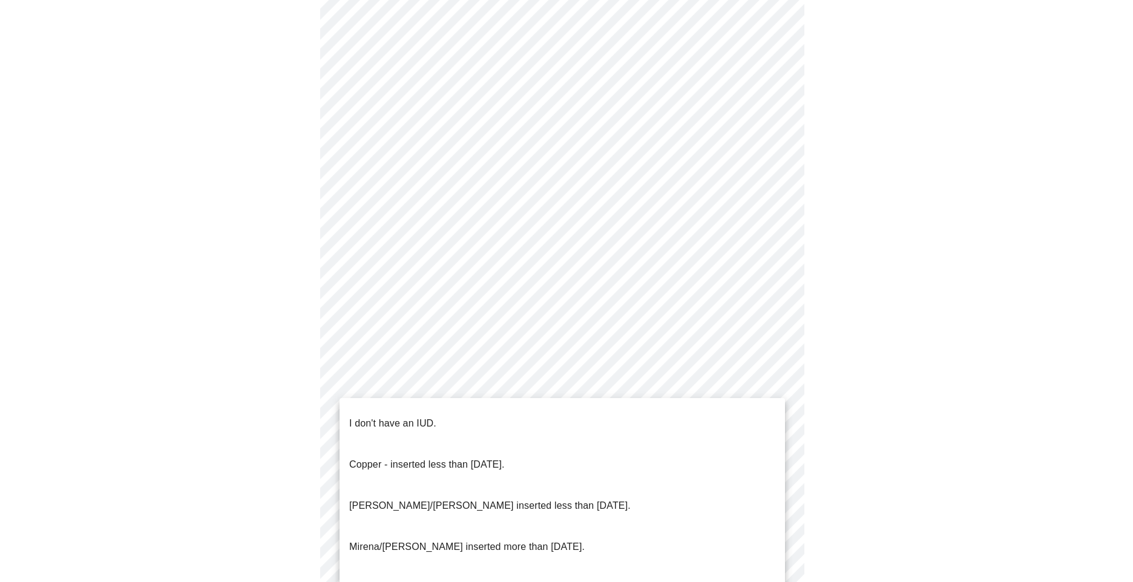
click at [432, 379] on body "MyMenopauseRx Appointments Messaging Labs 1 Uploads Medications Community Refer…" at bounding box center [566, 86] width 1123 height 1131
click at [419, 416] on p "I don't have an IUD." at bounding box center [392, 423] width 87 height 15
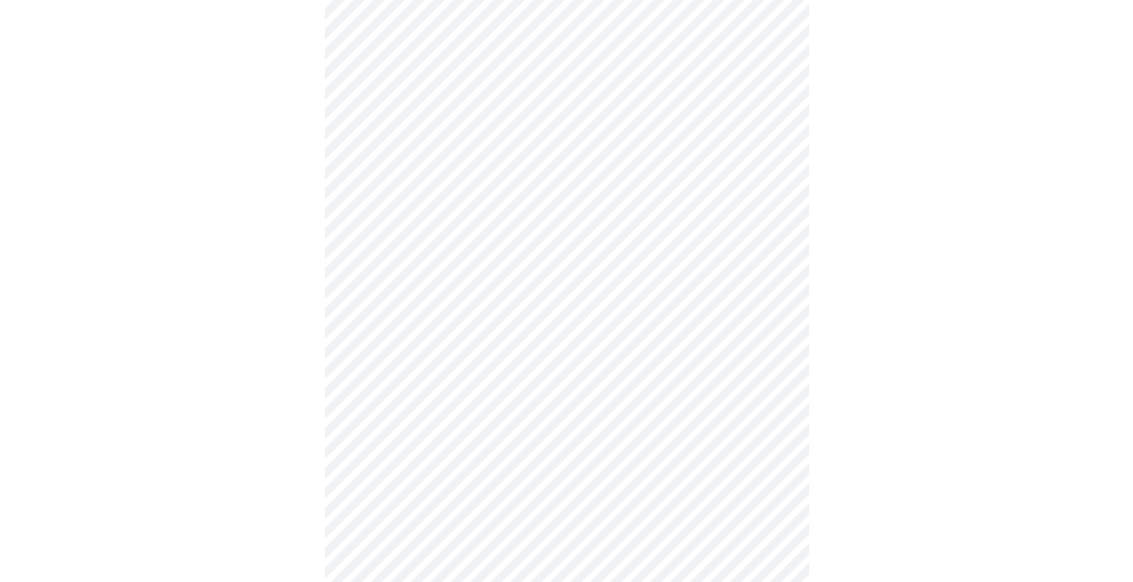
scroll to position [542, 0]
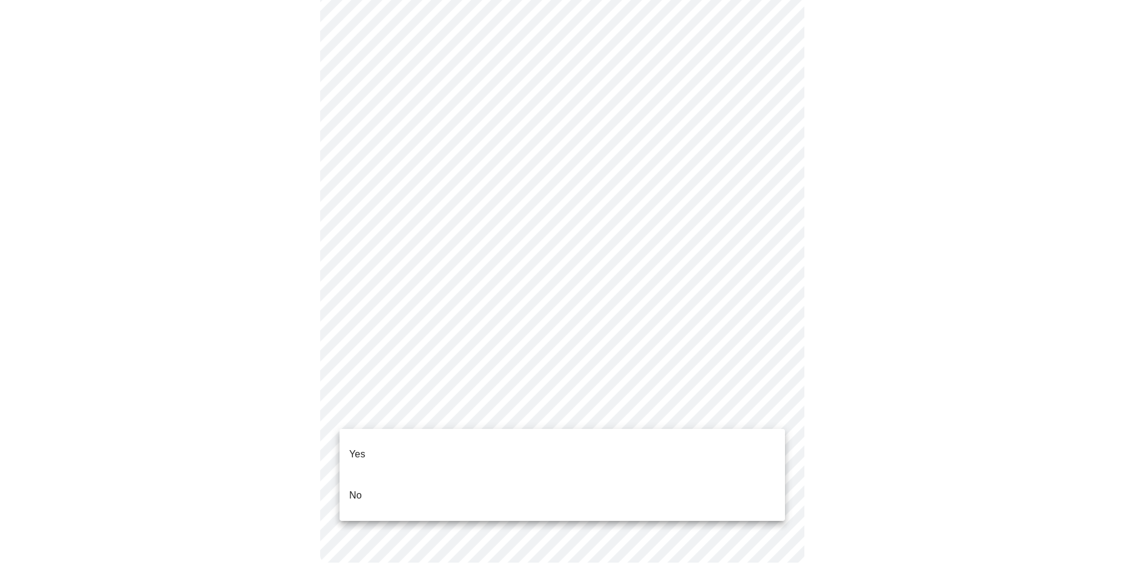
click at [433, 410] on body "MyMenopauseRx Appointments Messaging Labs 1 Uploads Medications Community Refer…" at bounding box center [566, 25] width 1123 height 1124
click at [414, 440] on li "Yes" at bounding box center [562, 454] width 445 height 41
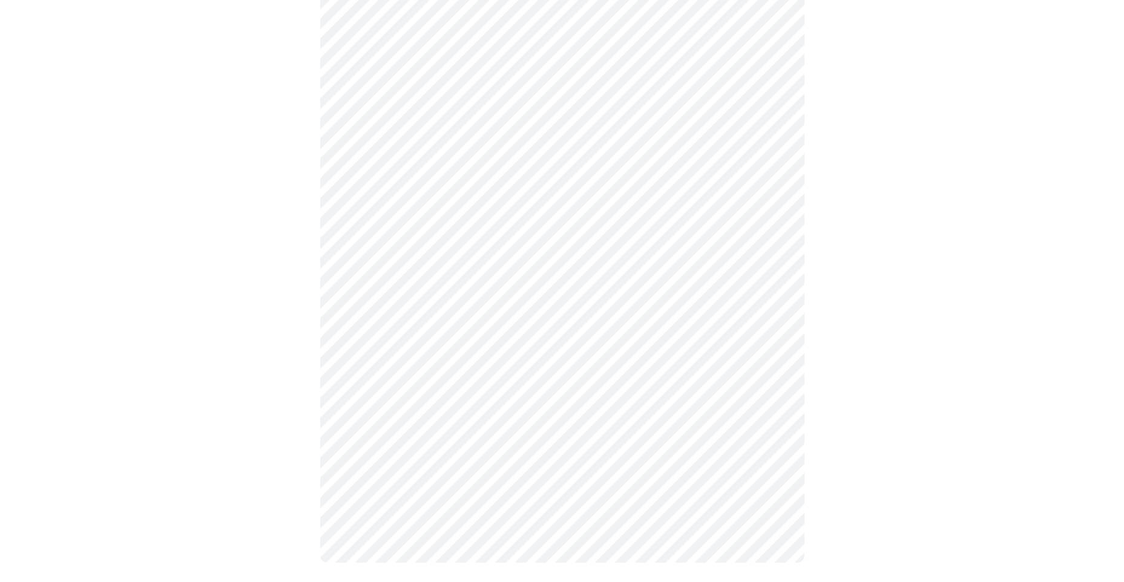
scroll to position [0, 0]
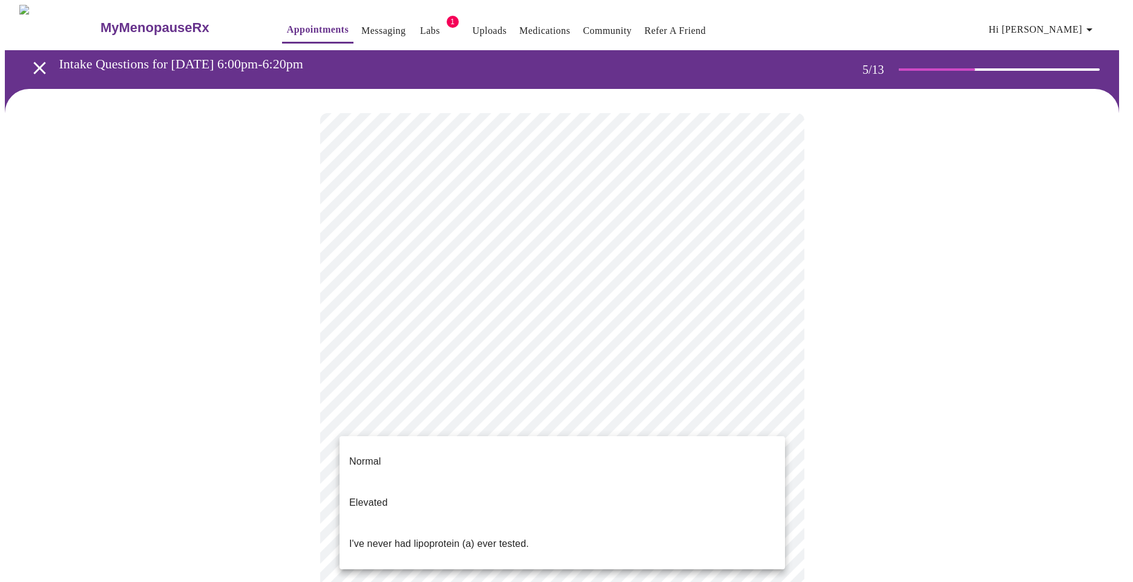
click at [733, 410] on body "MyMenopauseRx Appointments Messaging Labs 1 Uploads Medications Community Refer…" at bounding box center [566, 452] width 1123 height 895
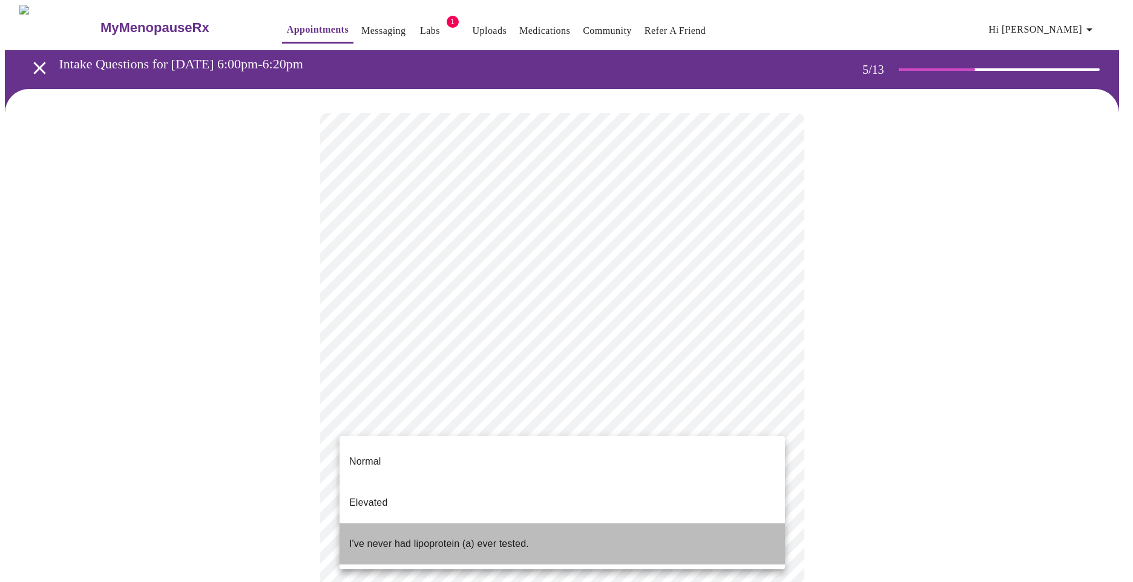
click at [409, 537] on p "I've never had lipoprotein (a) ever tested." at bounding box center [439, 544] width 180 height 15
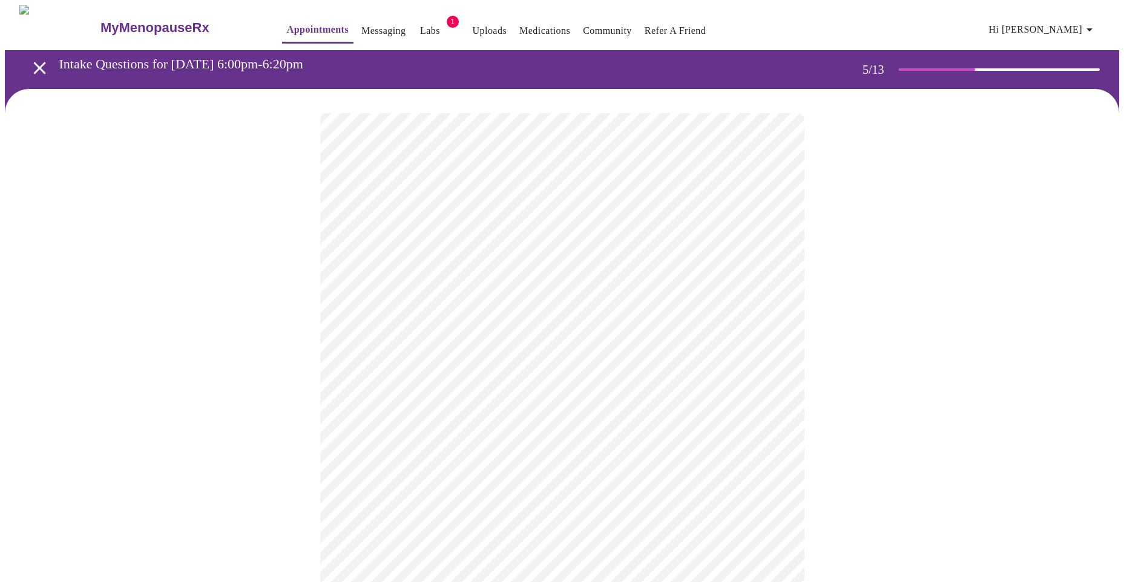
scroll to position [61, 0]
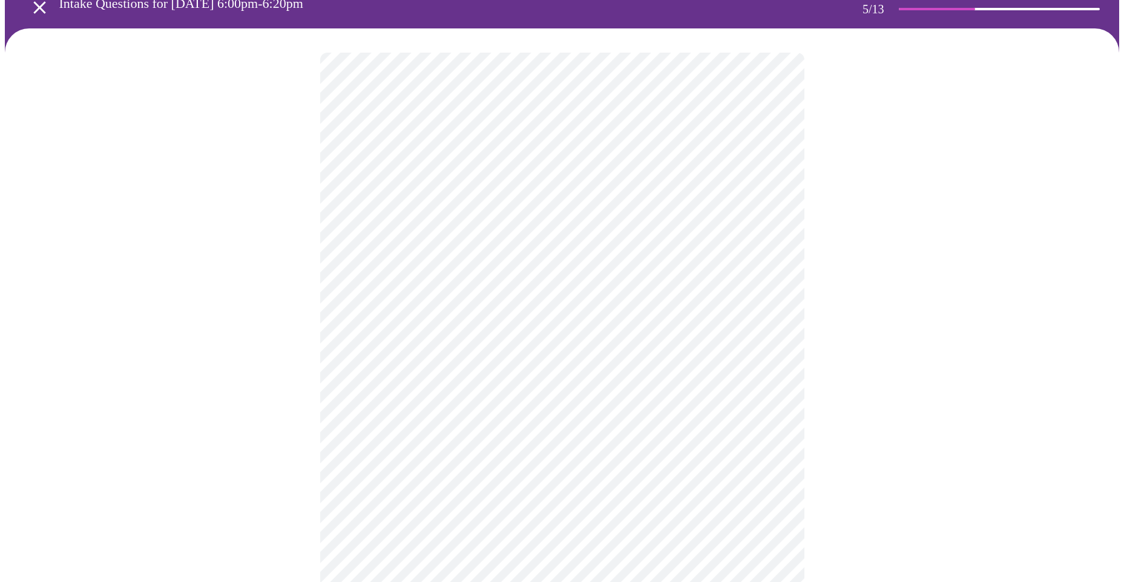
click at [236, 469] on div at bounding box center [562, 430] width 1114 height 804
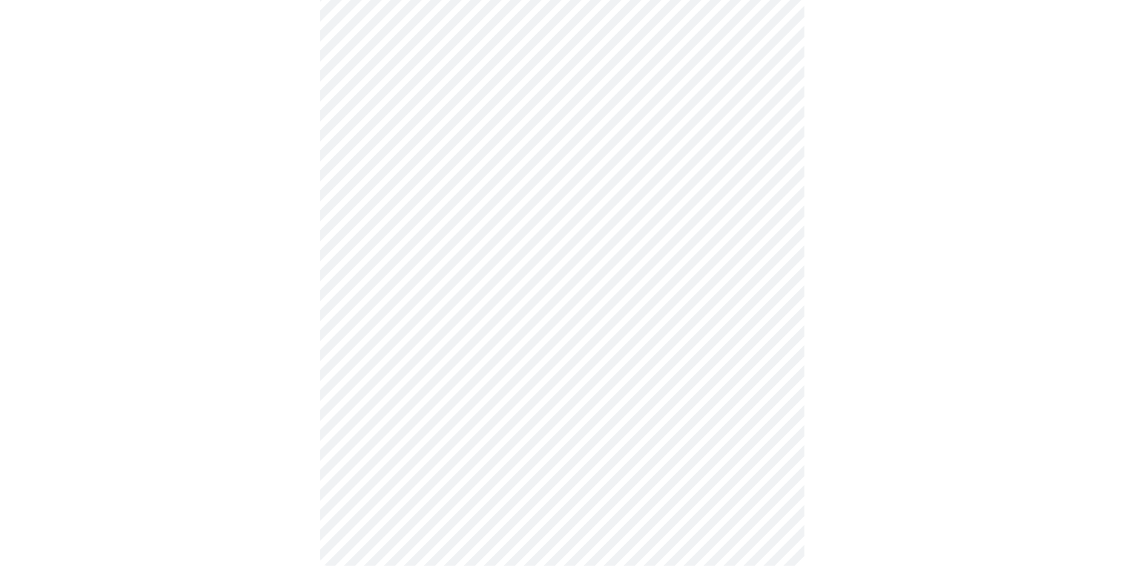
scroll to position [0, 0]
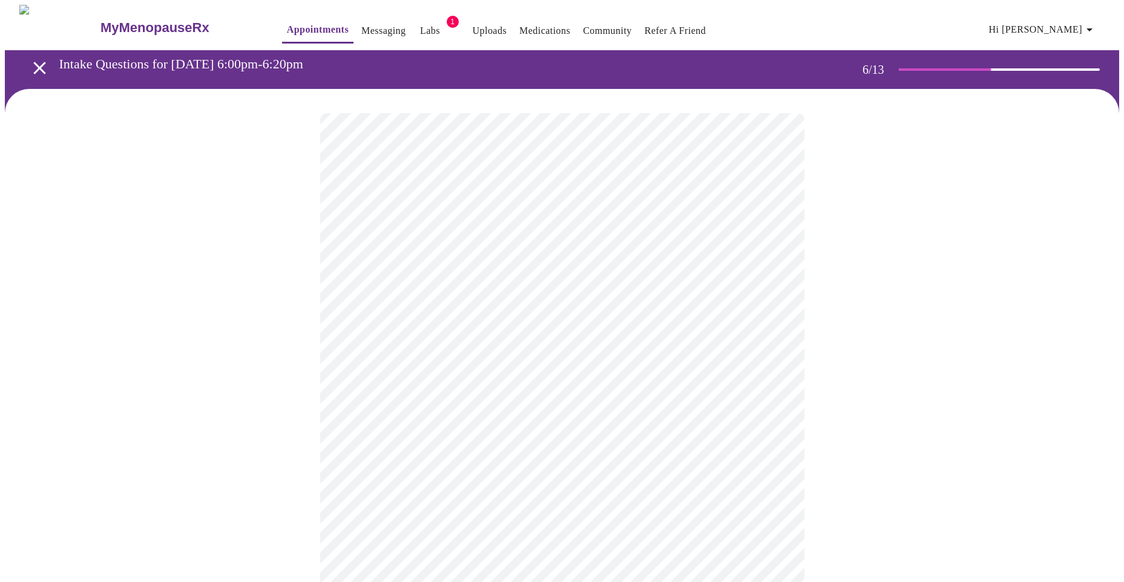
click at [291, 465] on div at bounding box center [562, 353] width 1114 height 529
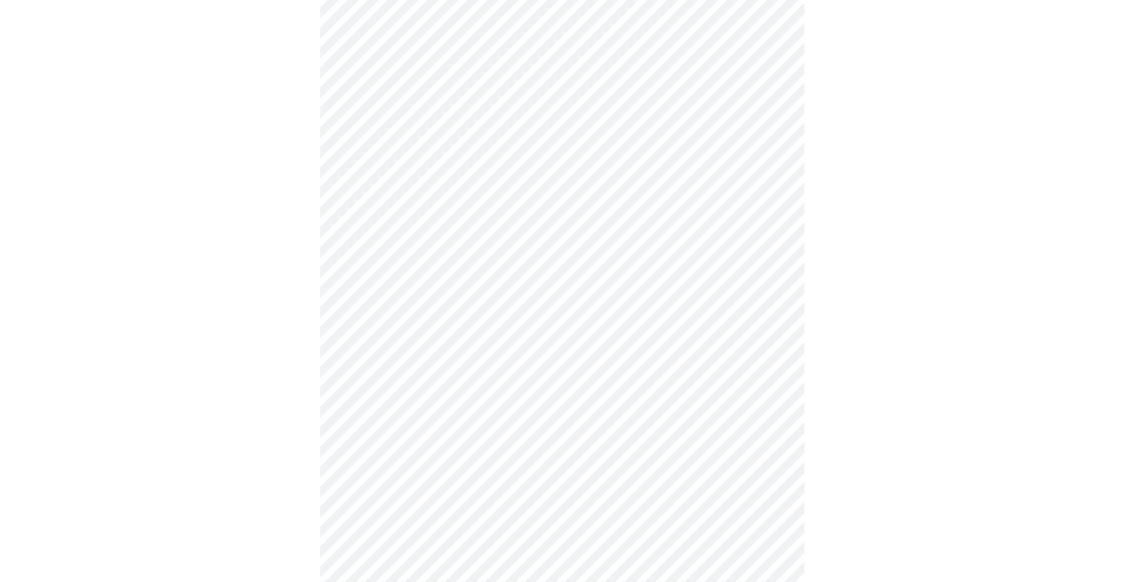
scroll to position [2966, 0]
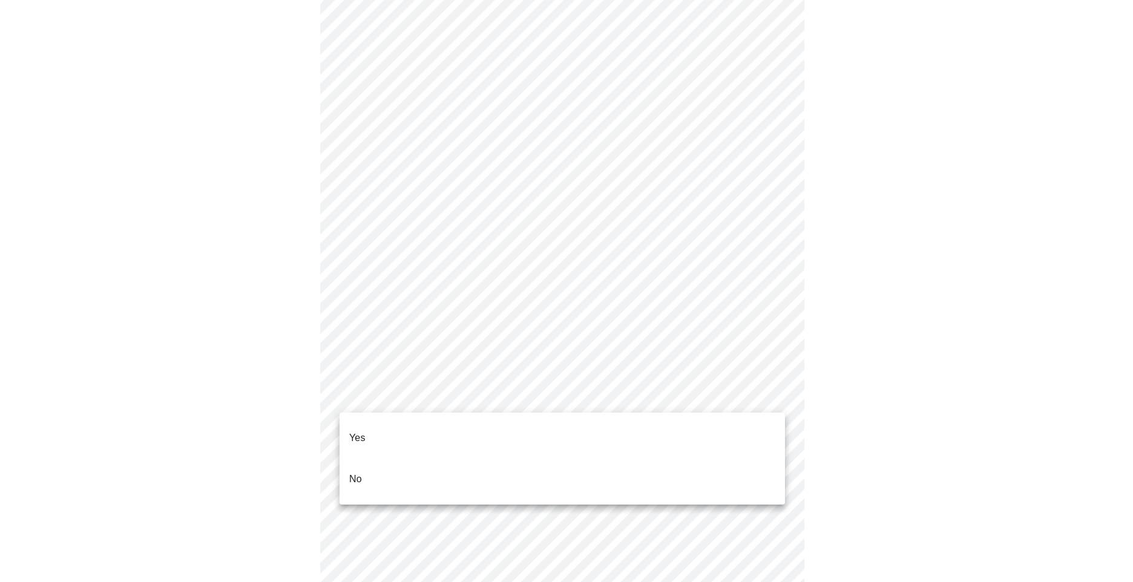
click at [383, 459] on li "No" at bounding box center [562, 479] width 445 height 41
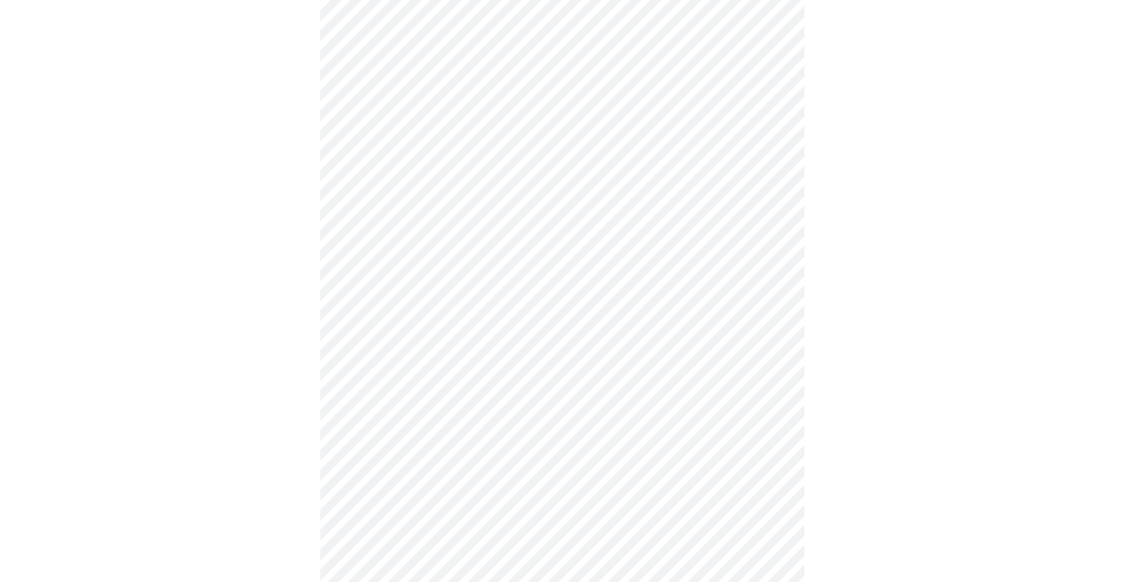
scroll to position [461, 0]
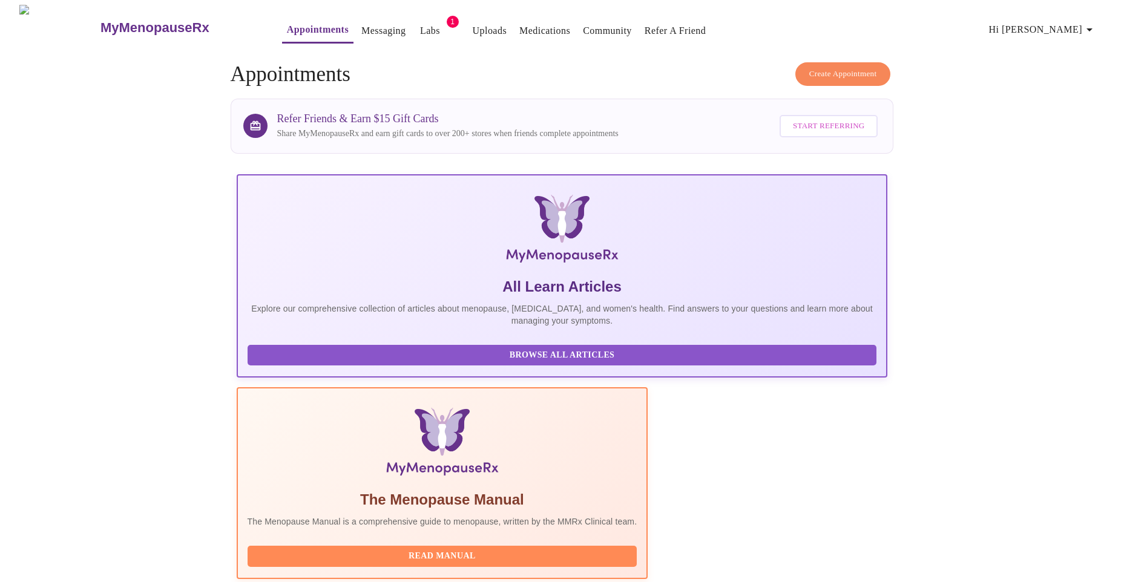
scroll to position [242, 0]
